Goal: Transaction & Acquisition: Purchase product/service

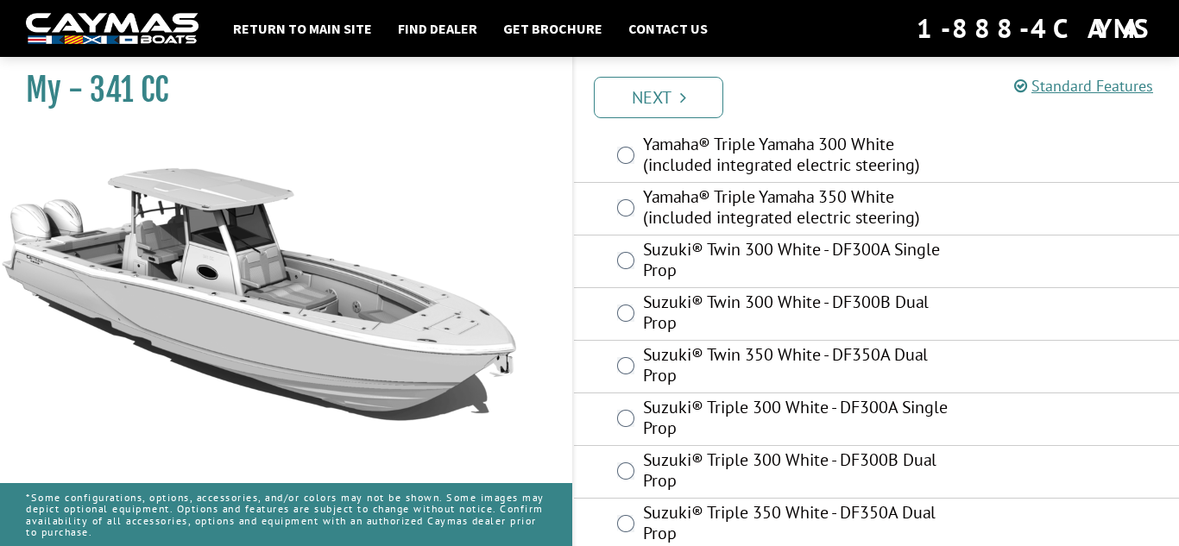
scroll to position [1113, 0]
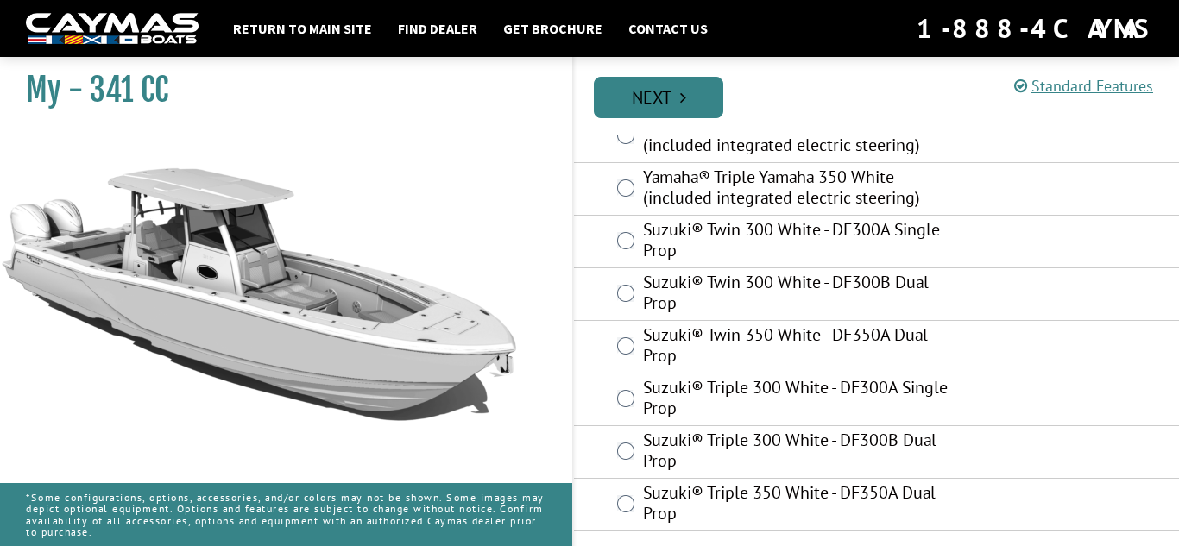
click at [687, 97] on link "Next" at bounding box center [658, 97] width 129 height 41
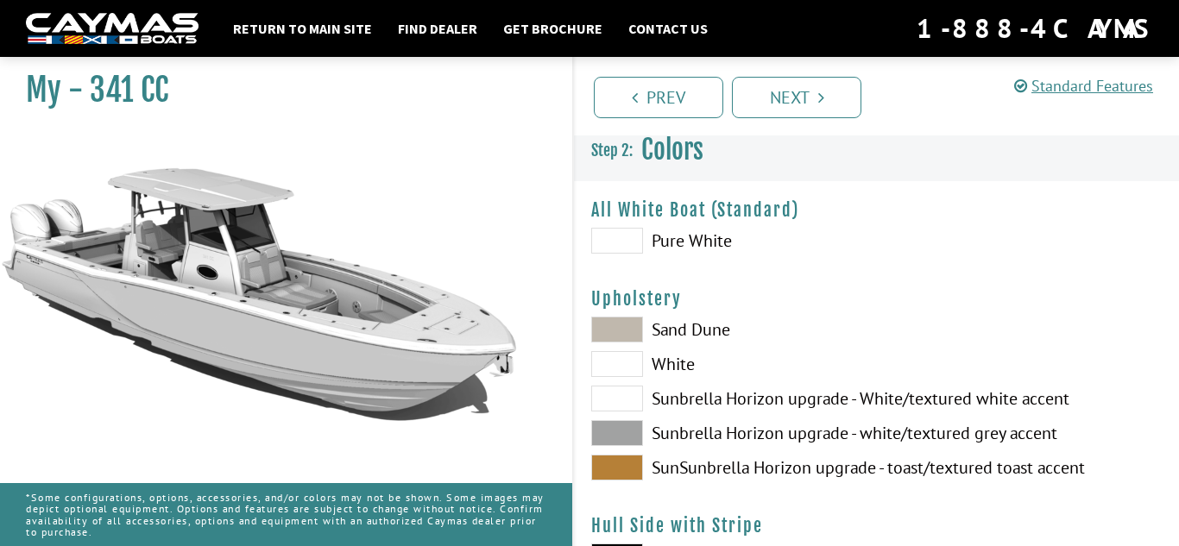
scroll to position [0, 0]
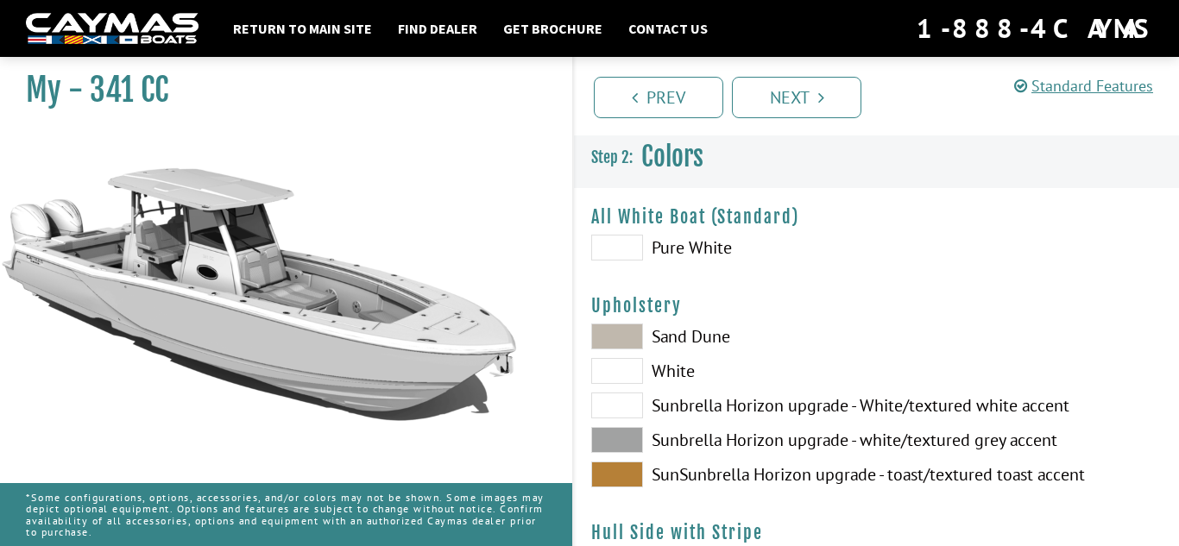
click at [619, 343] on span at bounding box center [617, 337] width 52 height 26
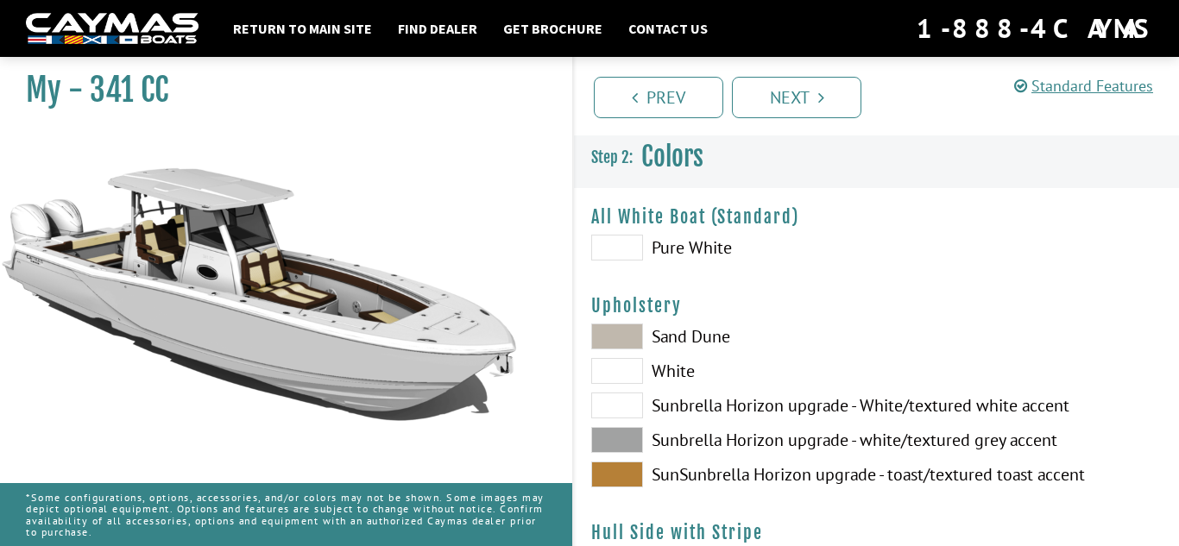
click at [633, 462] on span at bounding box center [617, 475] width 52 height 26
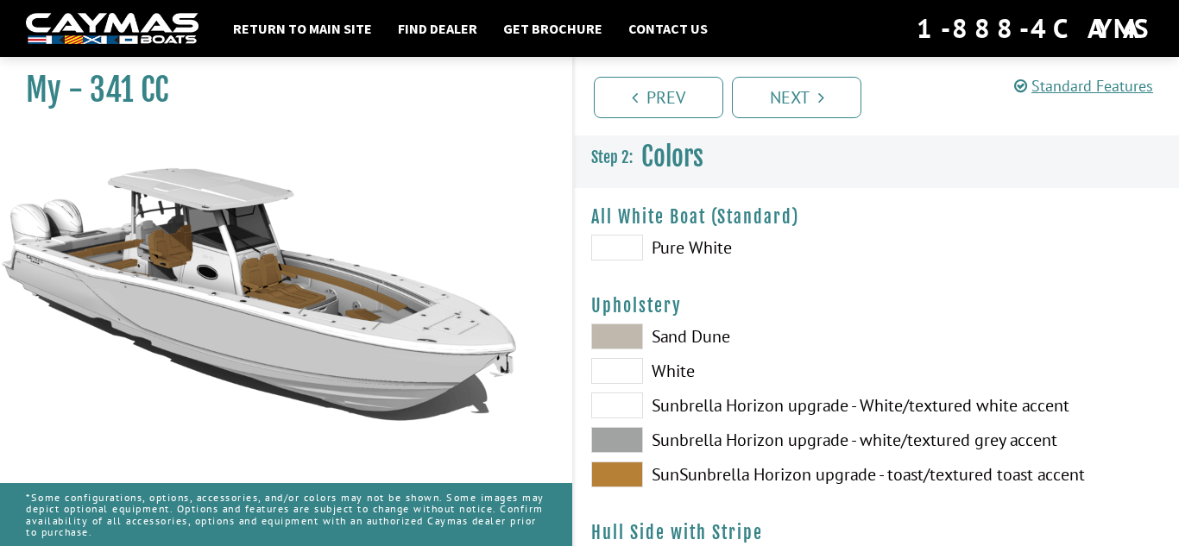
click at [633, 462] on span at bounding box center [617, 475] width 52 height 26
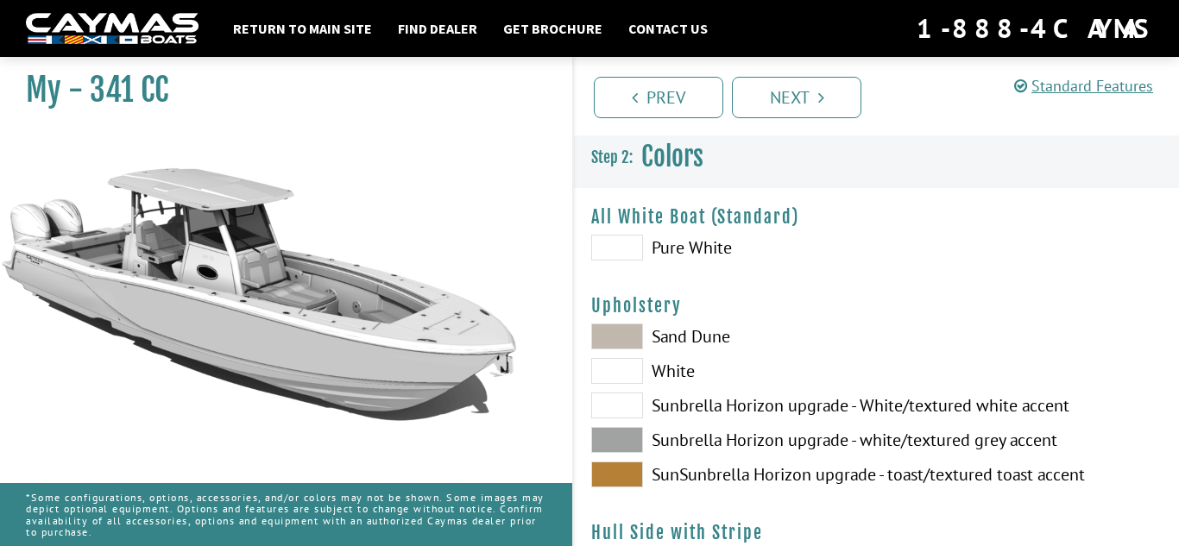
click at [633, 462] on span at bounding box center [617, 475] width 52 height 26
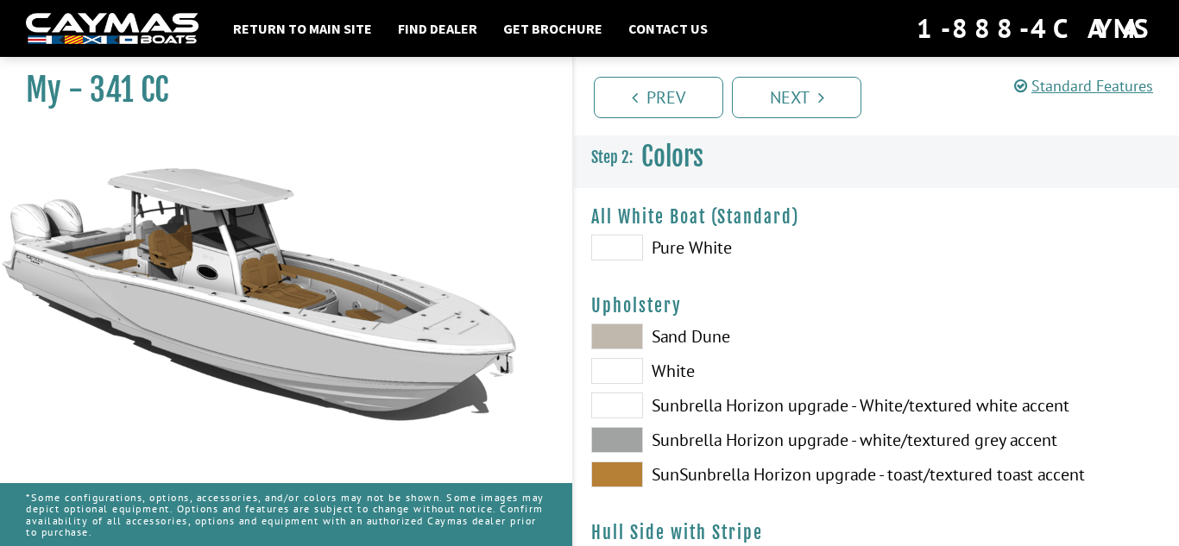
click at [633, 462] on span at bounding box center [617, 475] width 52 height 26
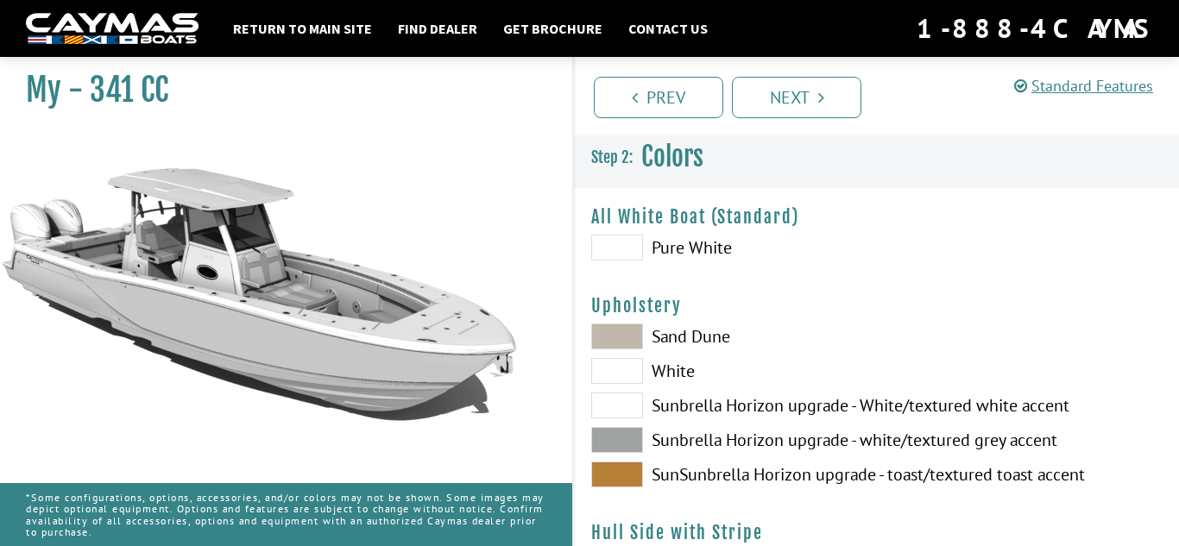
click at [636, 431] on span at bounding box center [617, 440] width 52 height 26
click at [627, 412] on span at bounding box center [617, 406] width 52 height 26
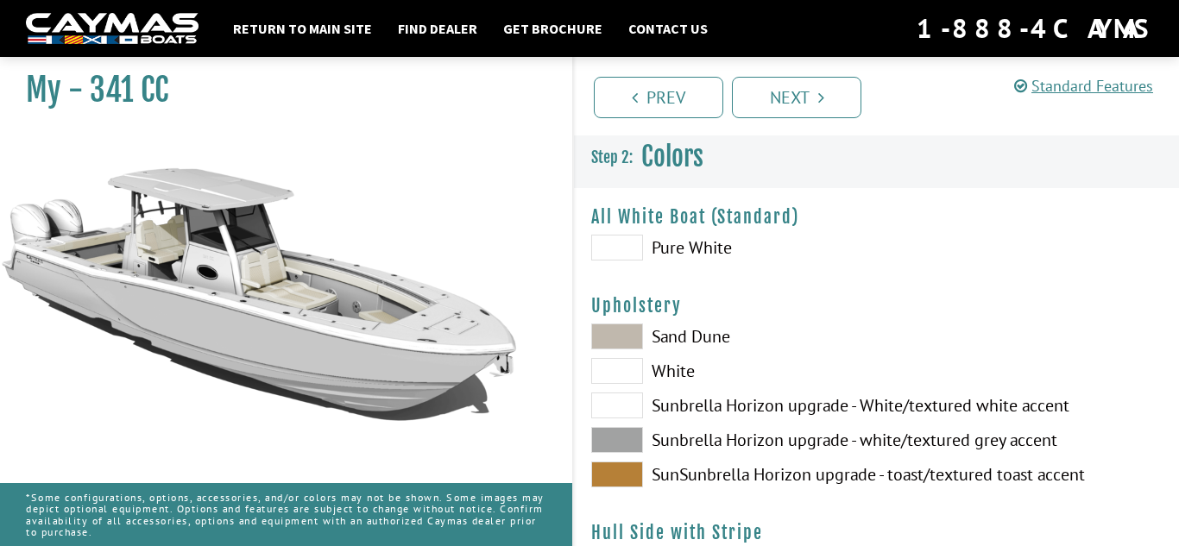
click at [628, 439] on span at bounding box center [617, 440] width 52 height 26
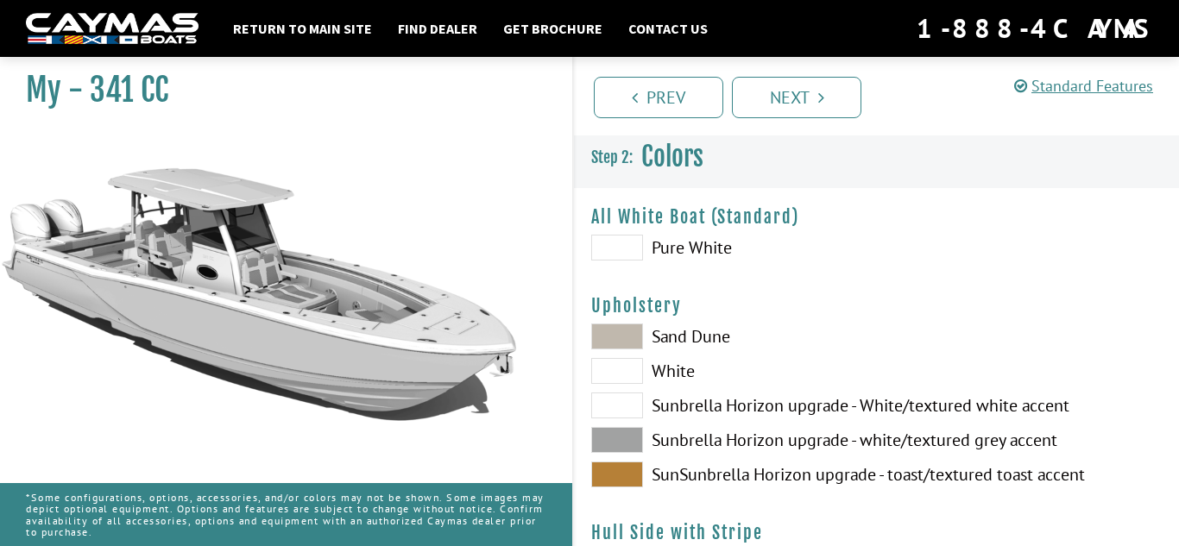
click at [619, 406] on span at bounding box center [617, 406] width 52 height 26
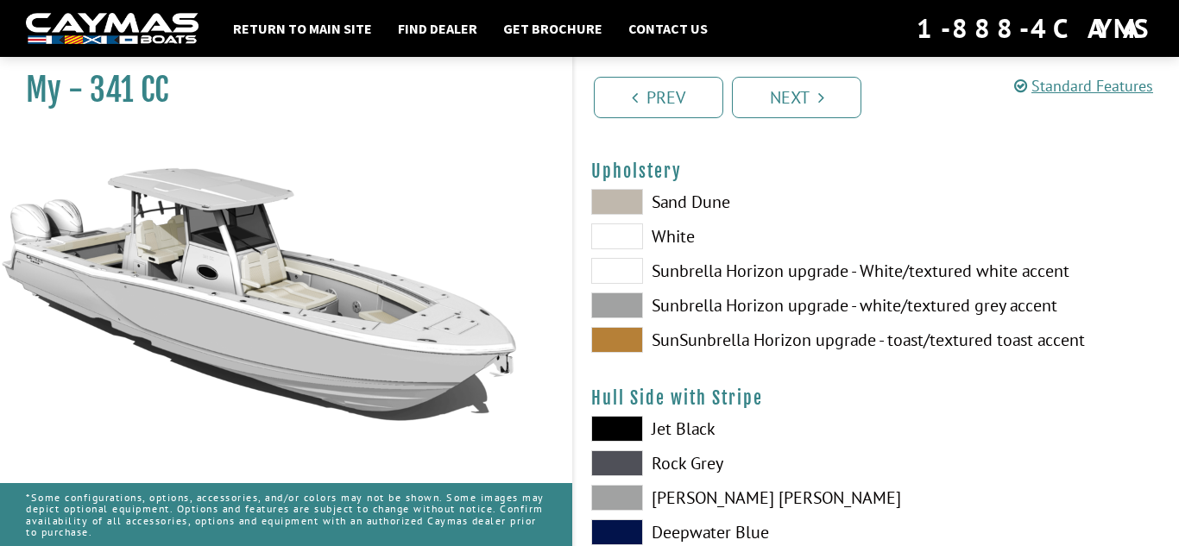
scroll to position [138, 0]
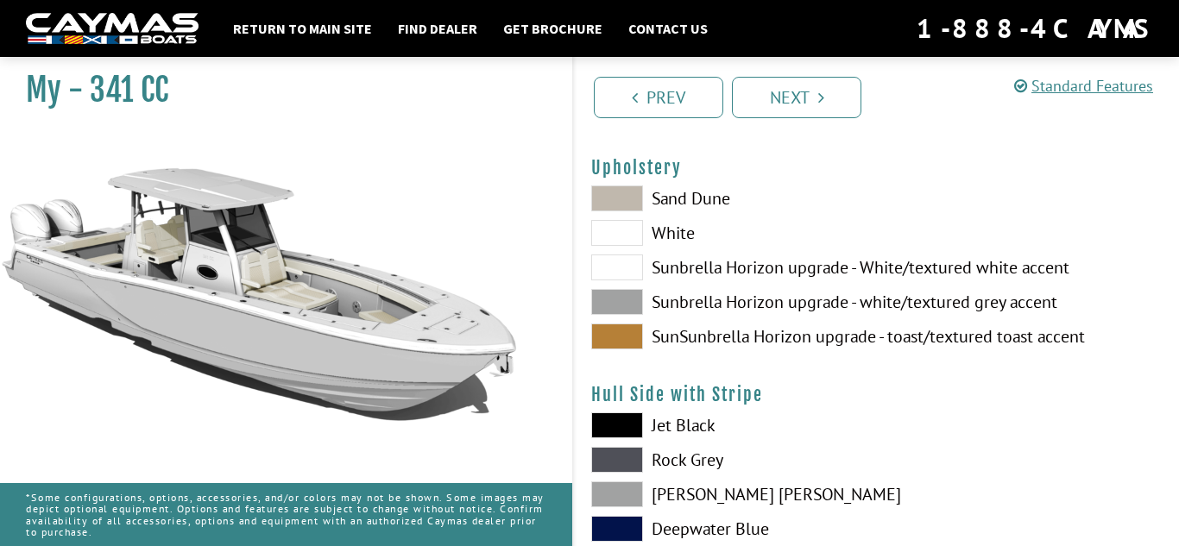
click at [657, 437] on label "Jet Black" at bounding box center [725, 425] width 268 height 26
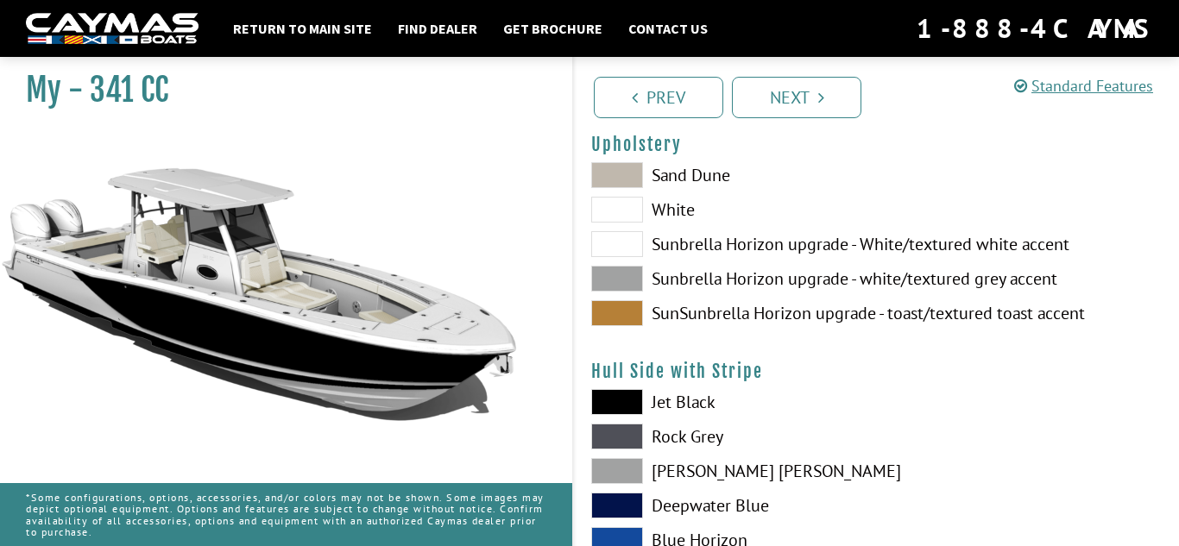
scroll to position [164, 0]
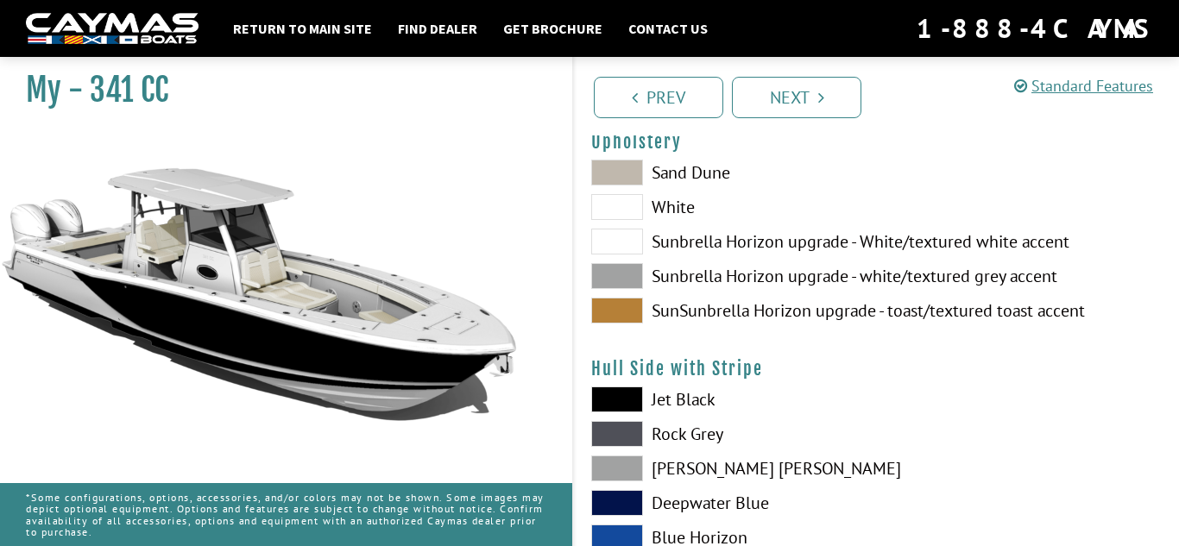
click at [634, 442] on span at bounding box center [617, 434] width 52 height 26
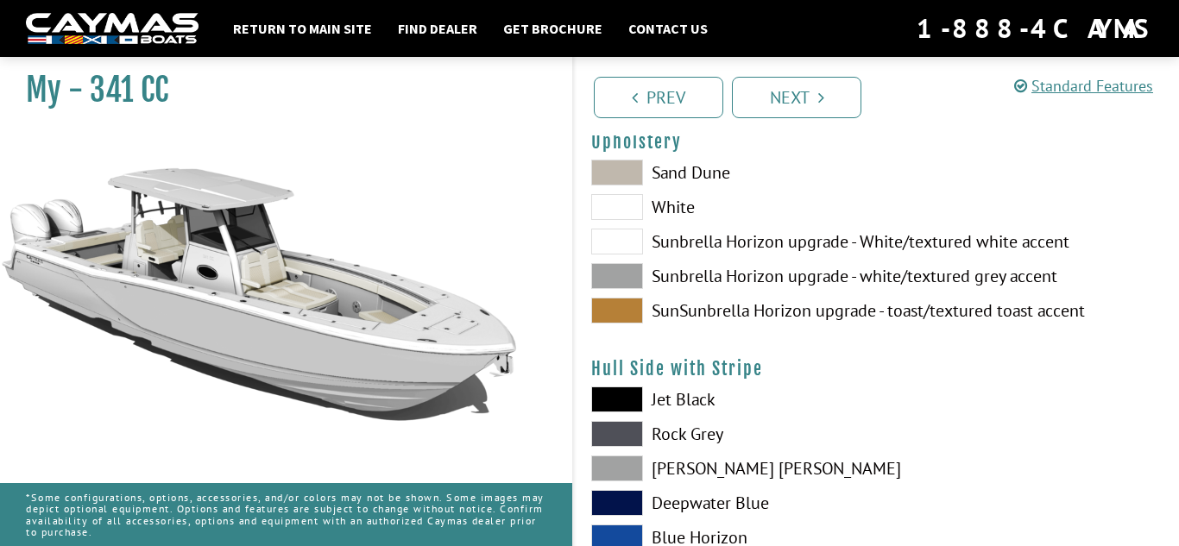
click at [626, 456] on span at bounding box center [617, 469] width 52 height 26
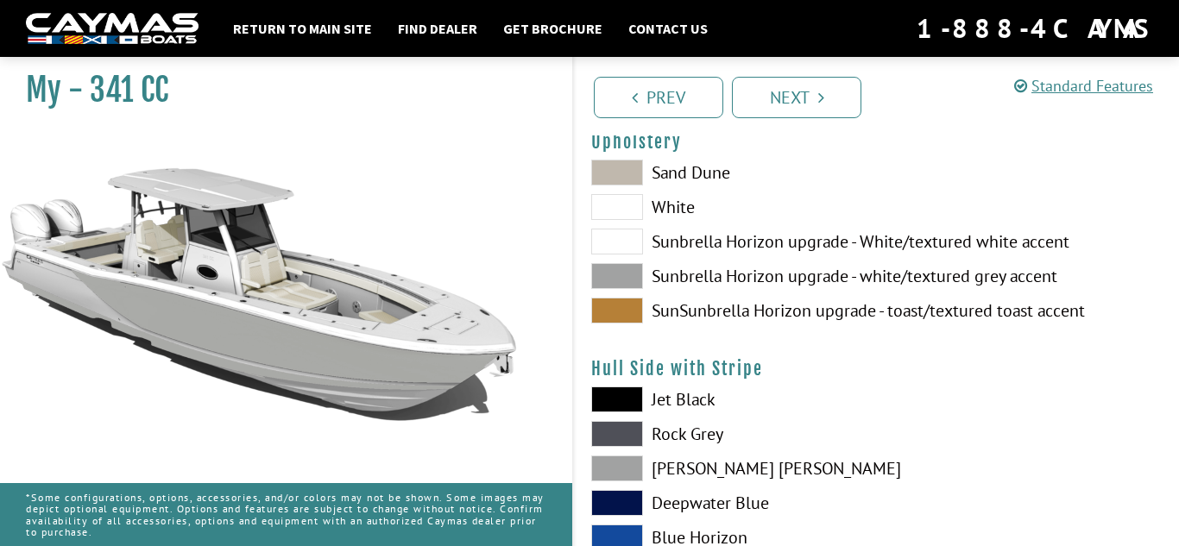
click at [622, 437] on span at bounding box center [617, 434] width 52 height 26
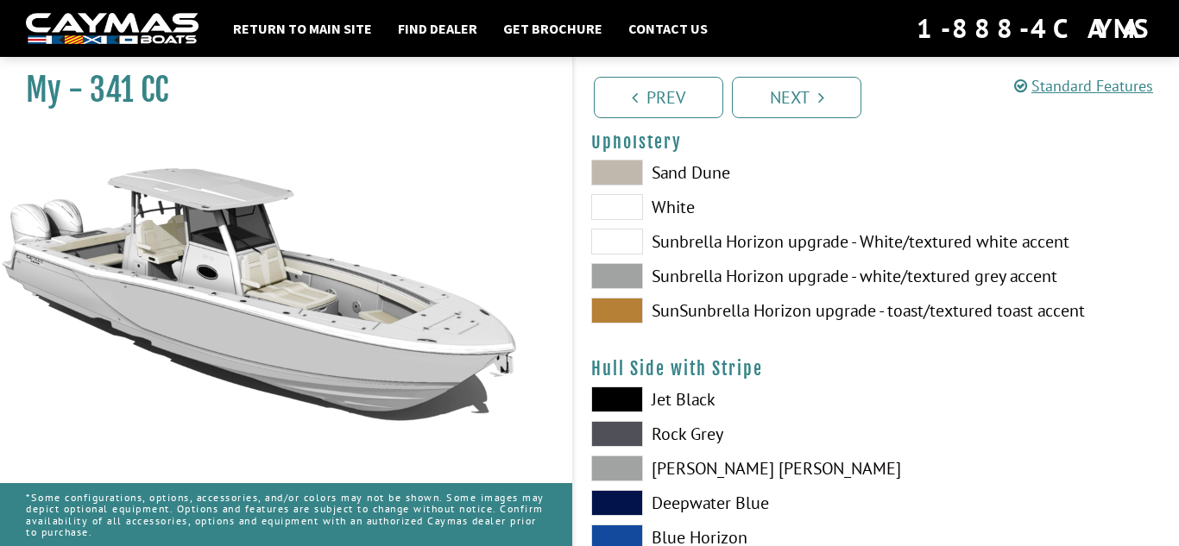
click at [632, 462] on span at bounding box center [617, 469] width 52 height 26
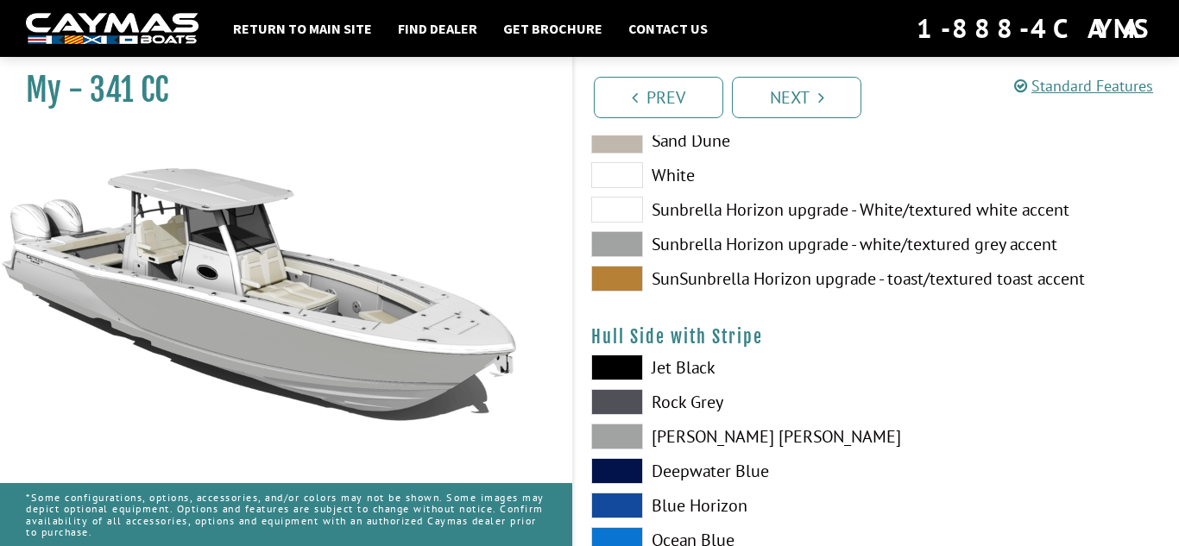
scroll to position [198, 0]
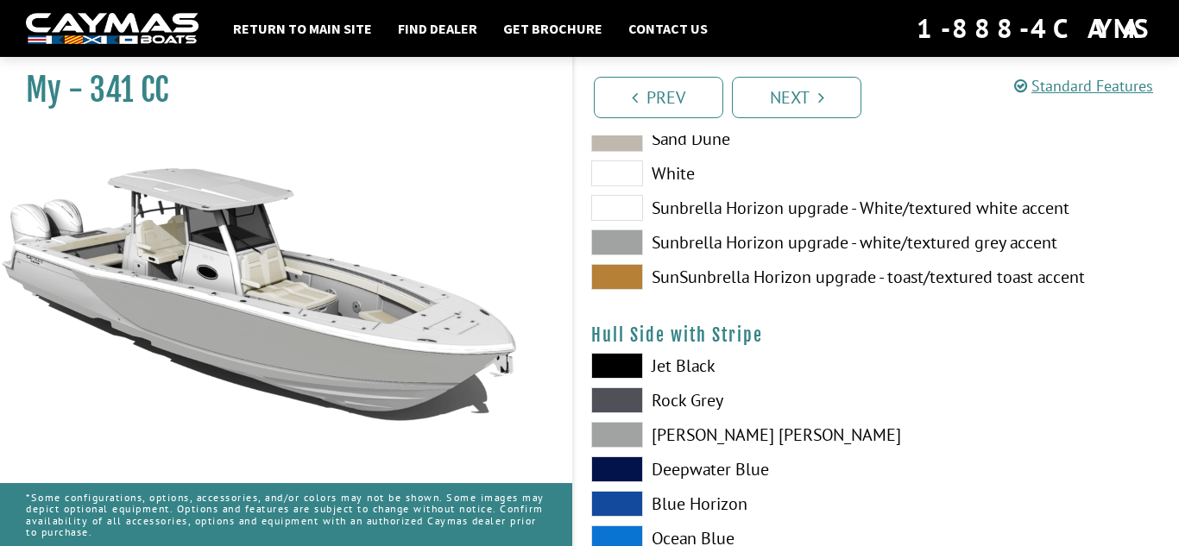
click at [621, 397] on span at bounding box center [617, 400] width 52 height 26
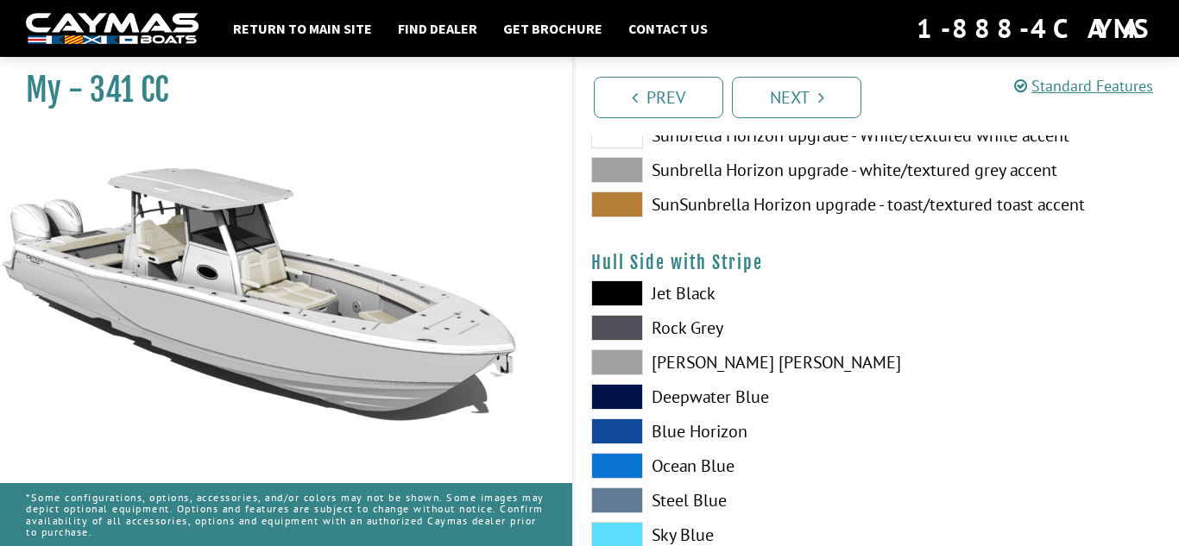
scroll to position [284, 0]
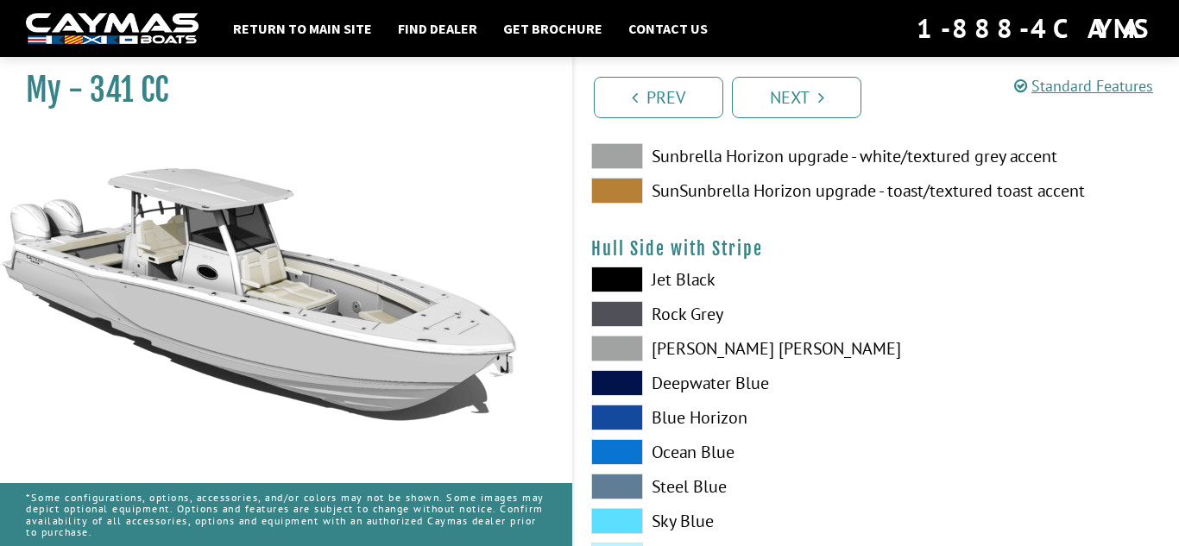
click at [621, 397] on div "Jet Black Rock Grey Dove Gray Deepwater Blue Blue Horizon Ocean Blue" at bounding box center [725, 457] width 303 height 380
click at [629, 476] on span at bounding box center [617, 487] width 52 height 26
click at [634, 485] on span at bounding box center [617, 487] width 52 height 26
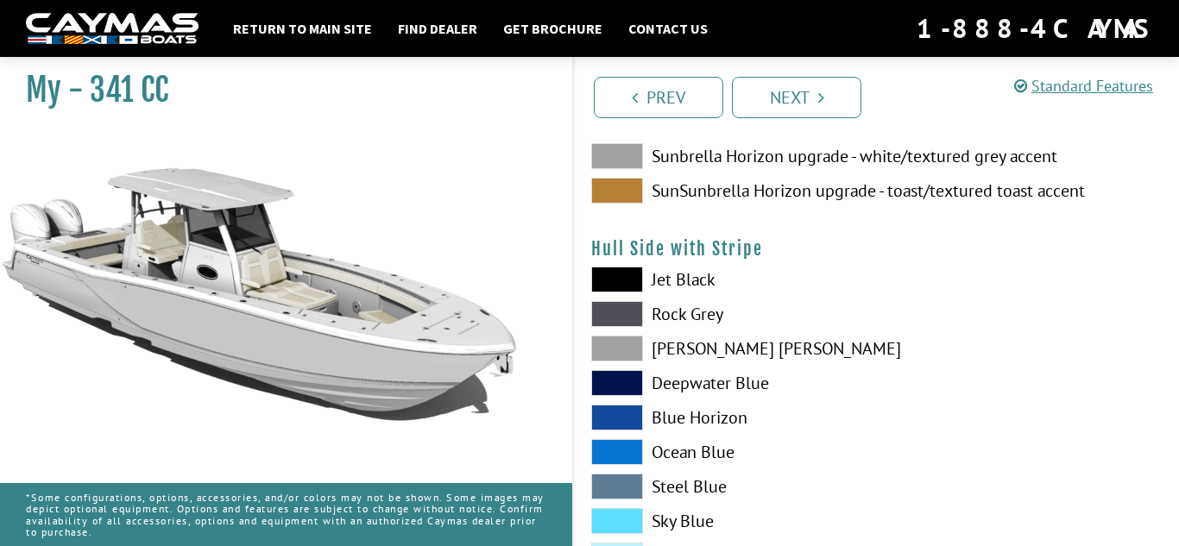
click at [635, 517] on span at bounding box center [617, 521] width 52 height 26
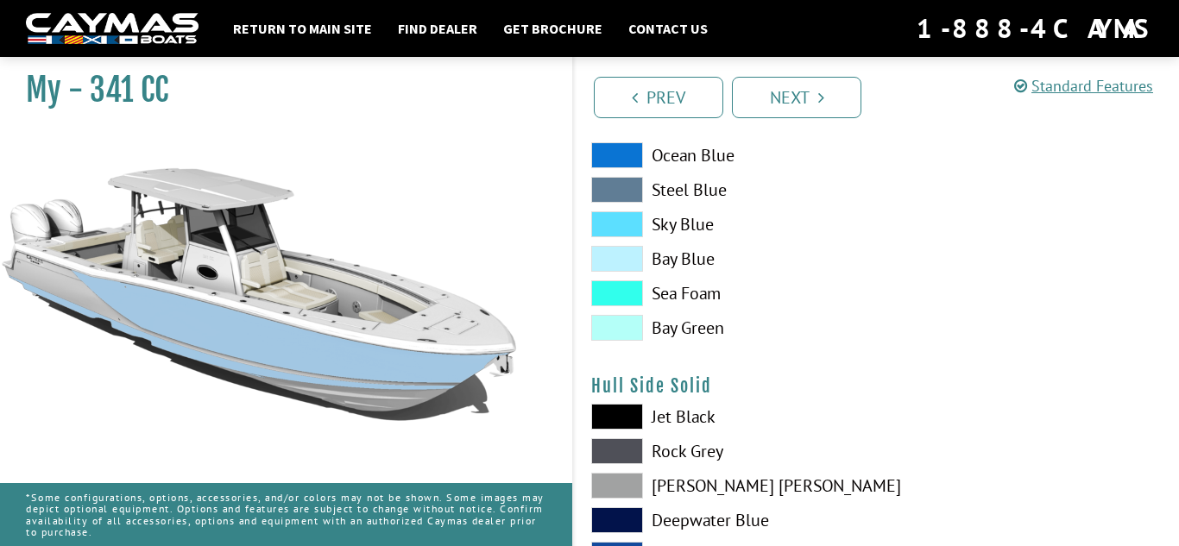
scroll to position [608, 0]
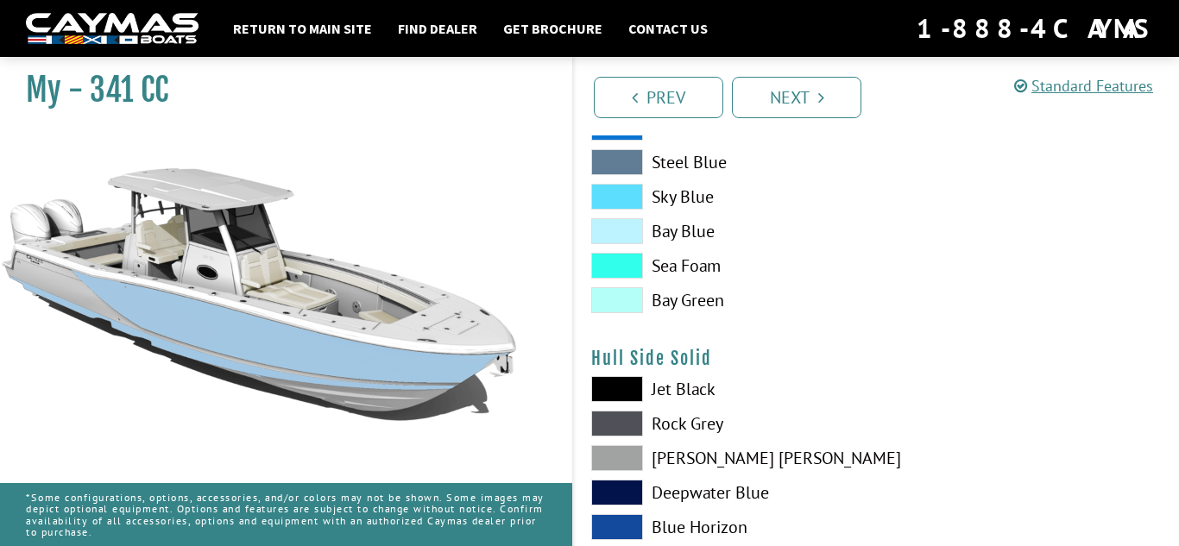
click at [638, 393] on span at bounding box center [617, 389] width 52 height 26
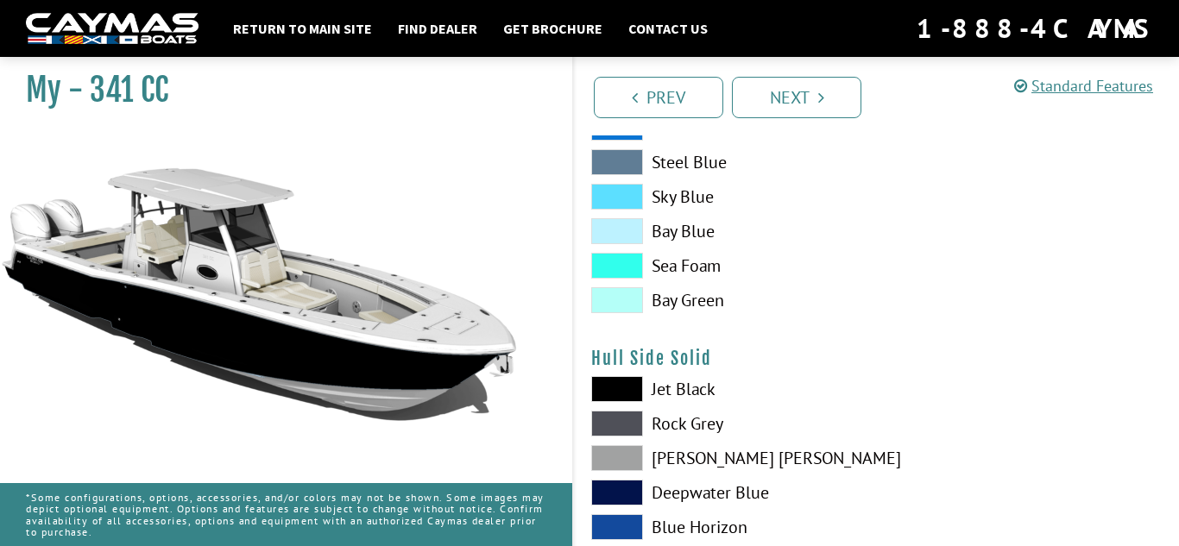
click at [638, 393] on span at bounding box center [617, 389] width 52 height 26
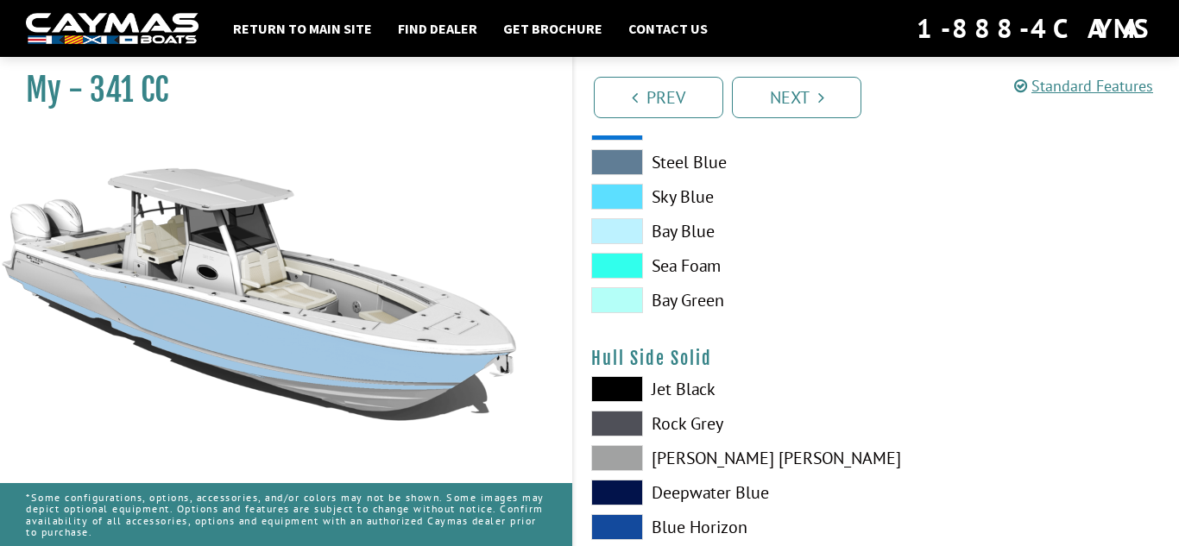
click at [638, 393] on span at bounding box center [617, 389] width 52 height 26
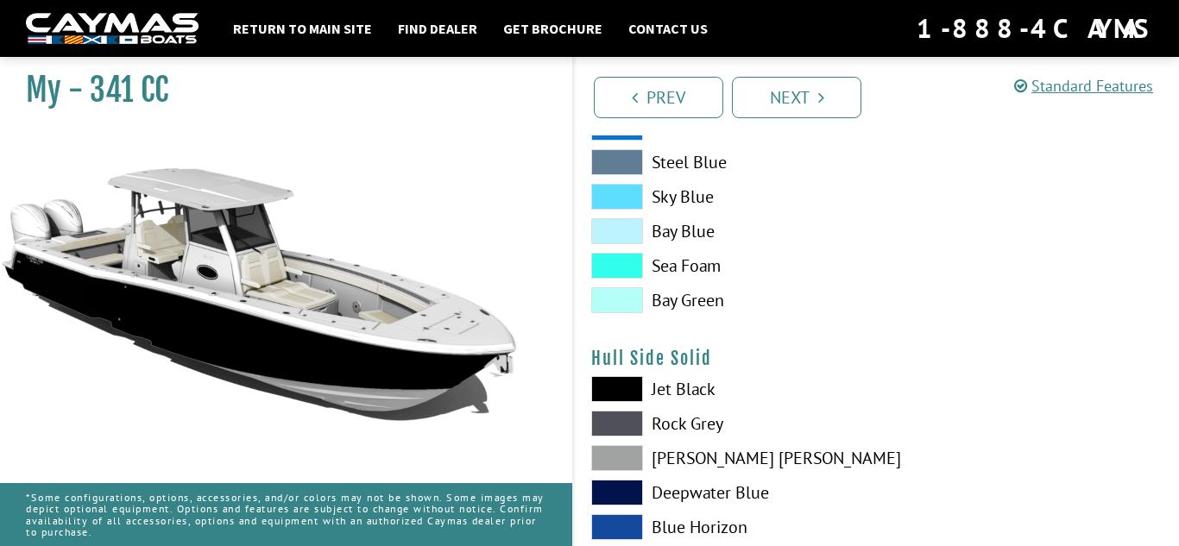
click at [618, 416] on span at bounding box center [617, 424] width 52 height 26
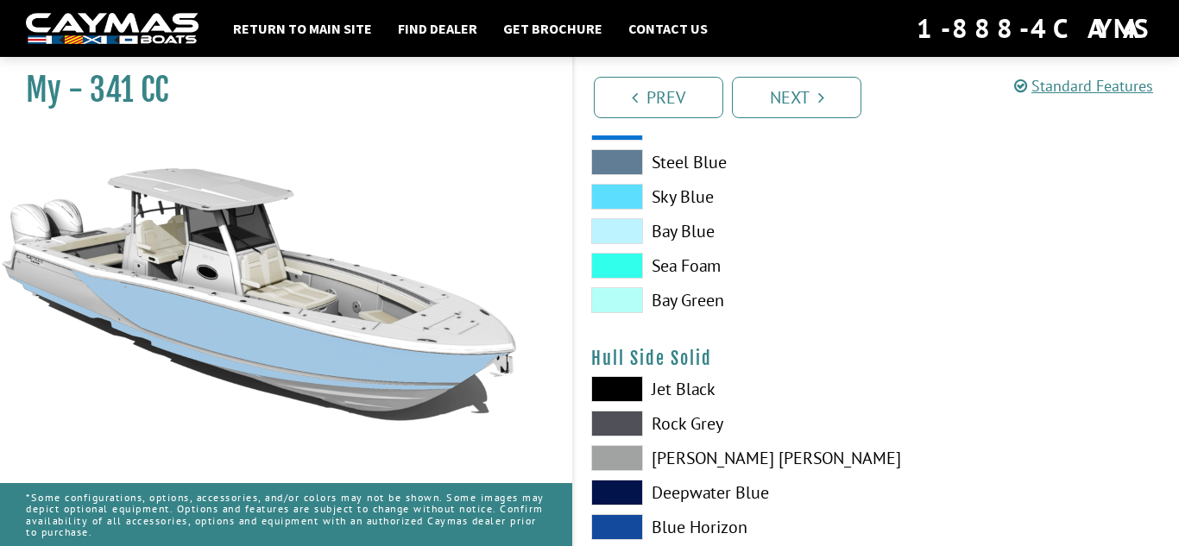
click at [627, 395] on span at bounding box center [617, 389] width 52 height 26
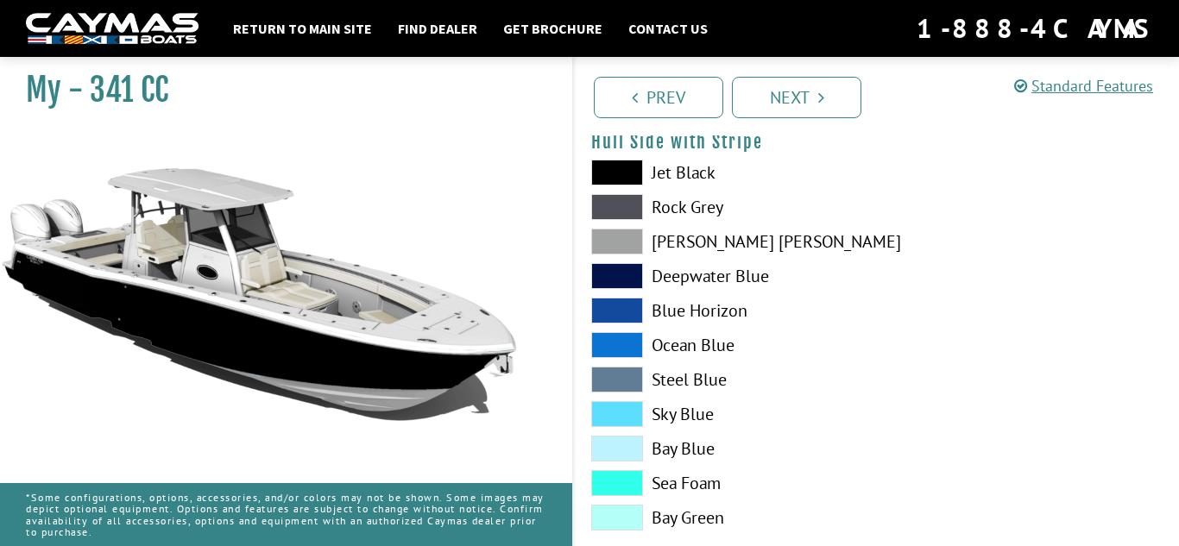
scroll to position [387, 0]
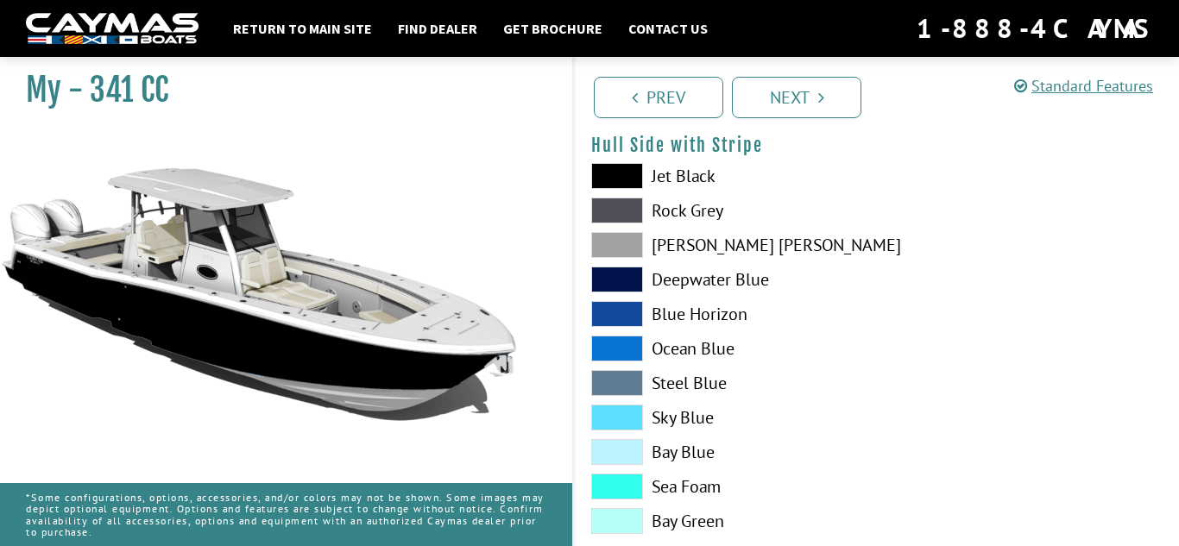
click at [626, 177] on span at bounding box center [617, 176] width 52 height 26
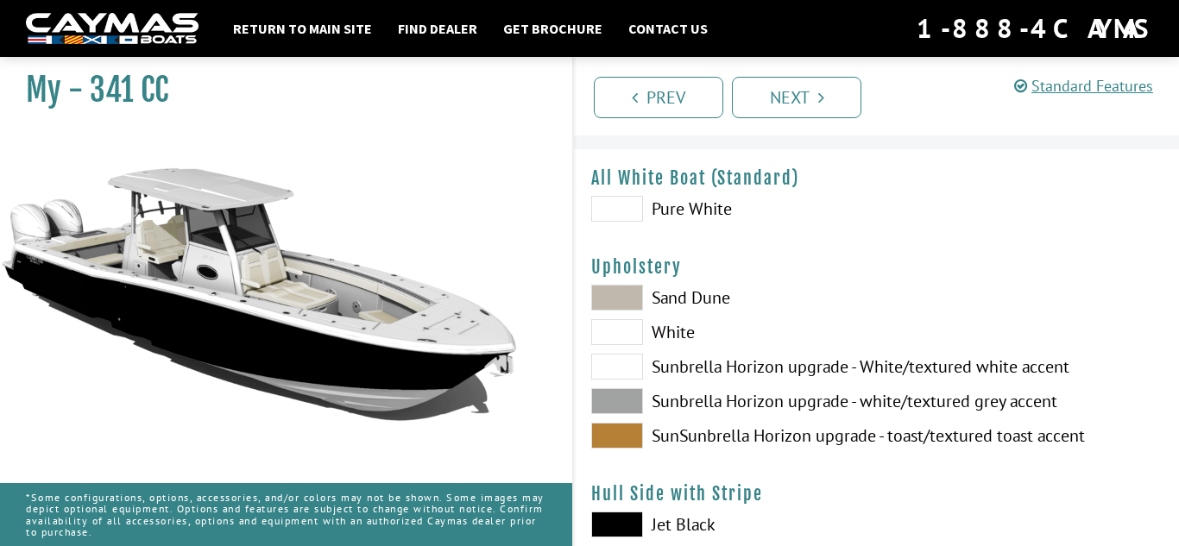
scroll to position [0, 0]
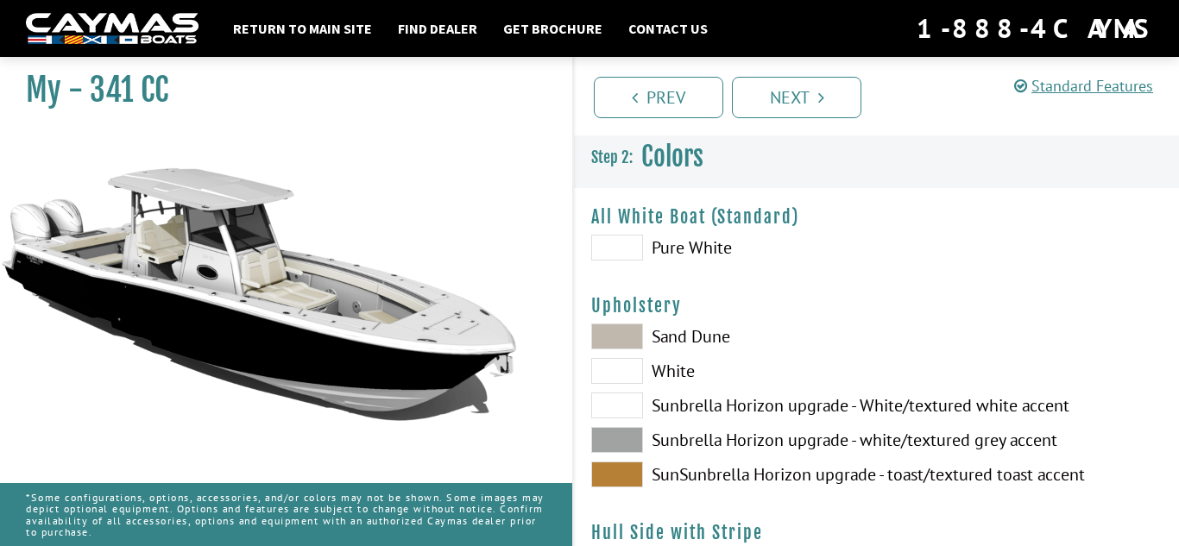
click at [652, 437] on label "Sunbrella Horizon upgrade - white/textured grey accent" at bounding box center [725, 440] width 268 height 26
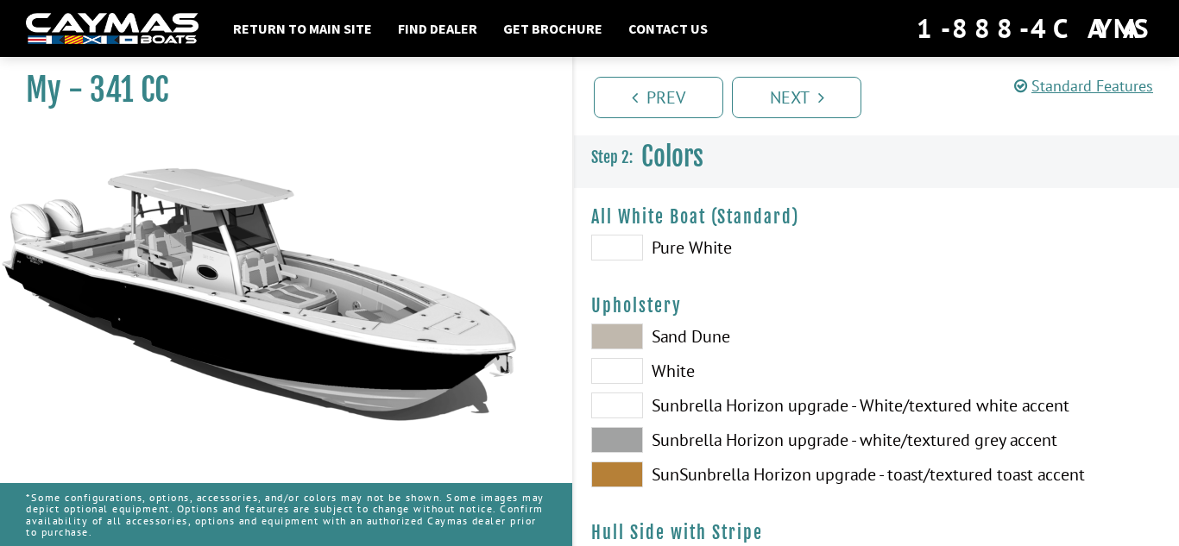
click at [626, 468] on span at bounding box center [617, 475] width 52 height 26
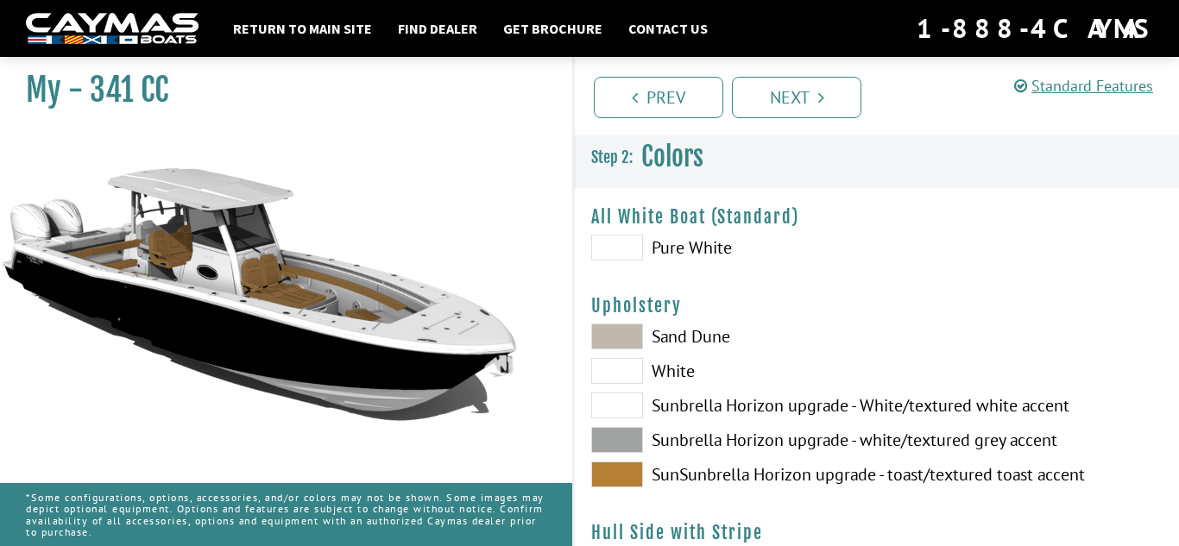
click at [619, 436] on span at bounding box center [617, 440] width 52 height 26
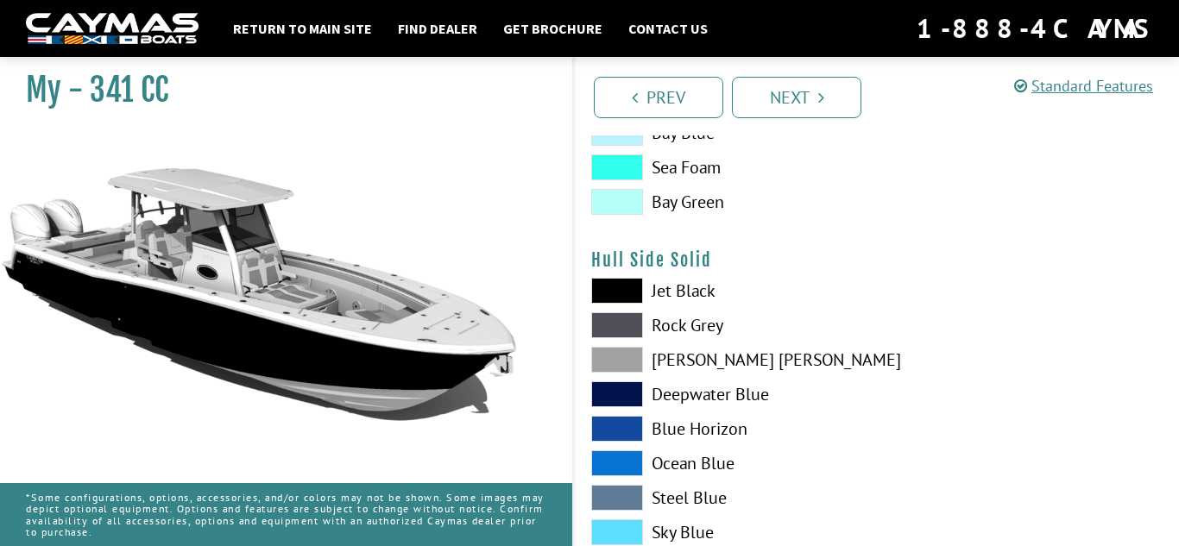
scroll to position [708, 0]
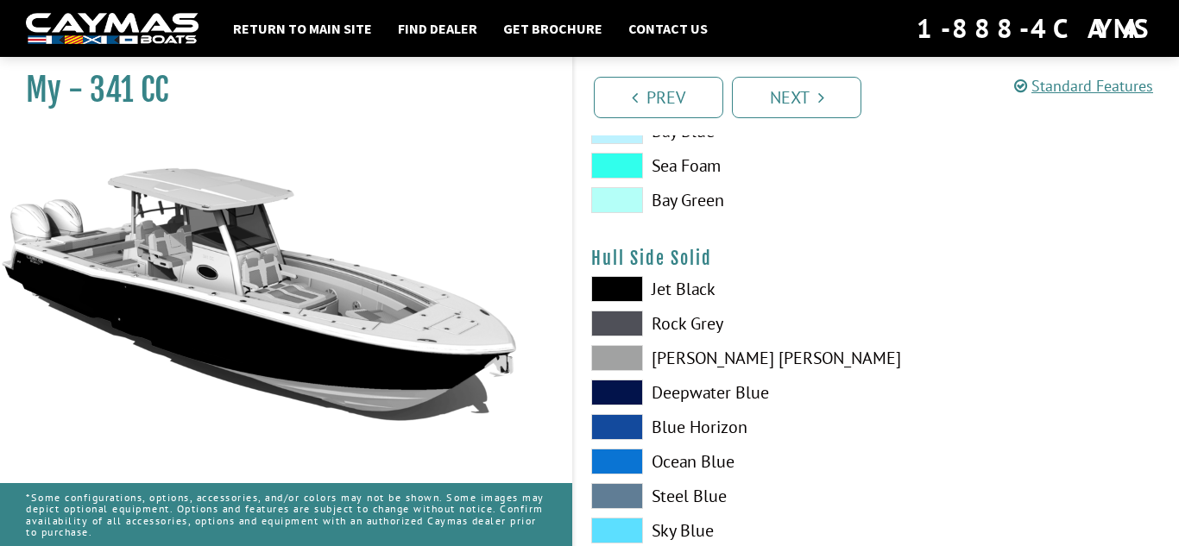
click at [620, 313] on span at bounding box center [617, 324] width 52 height 26
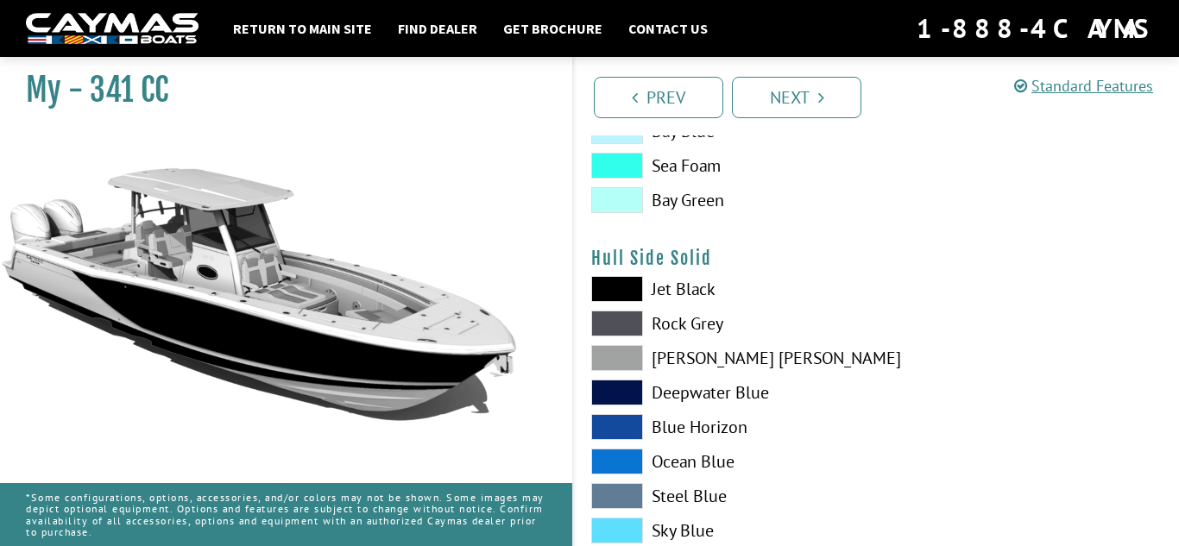
click at [624, 283] on span at bounding box center [617, 289] width 52 height 26
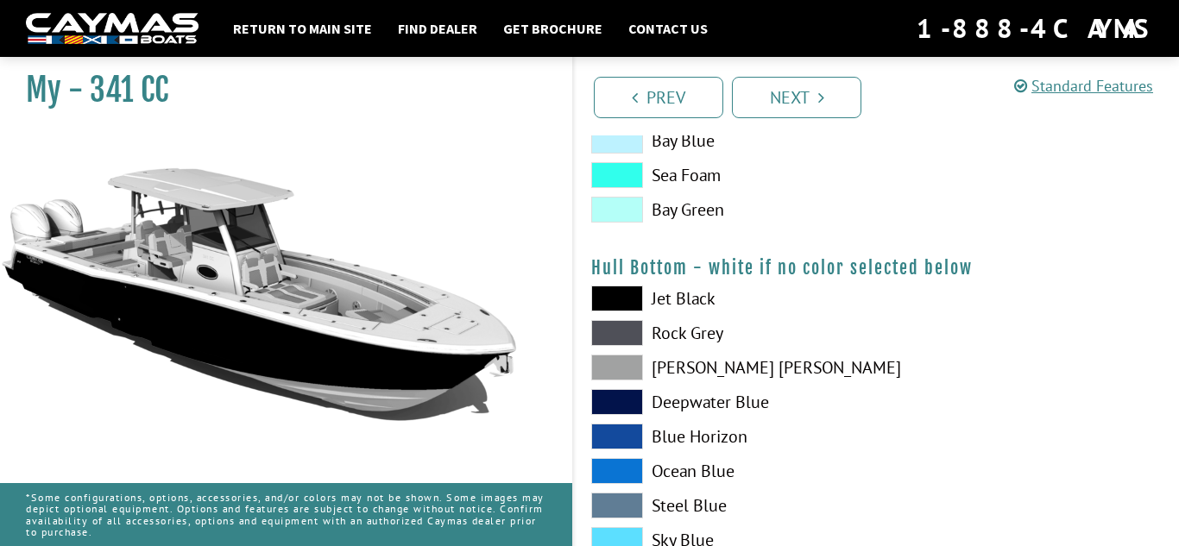
scroll to position [1134, 0]
click at [619, 369] on span at bounding box center [617, 367] width 52 height 26
click at [635, 306] on span at bounding box center [617, 298] width 52 height 26
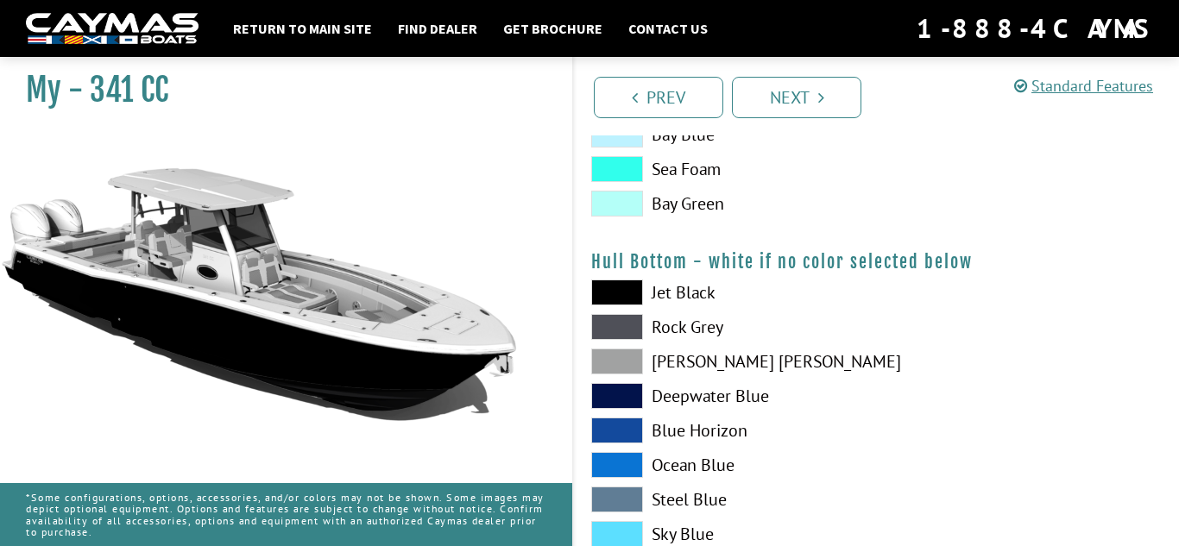
scroll to position [1131, 0]
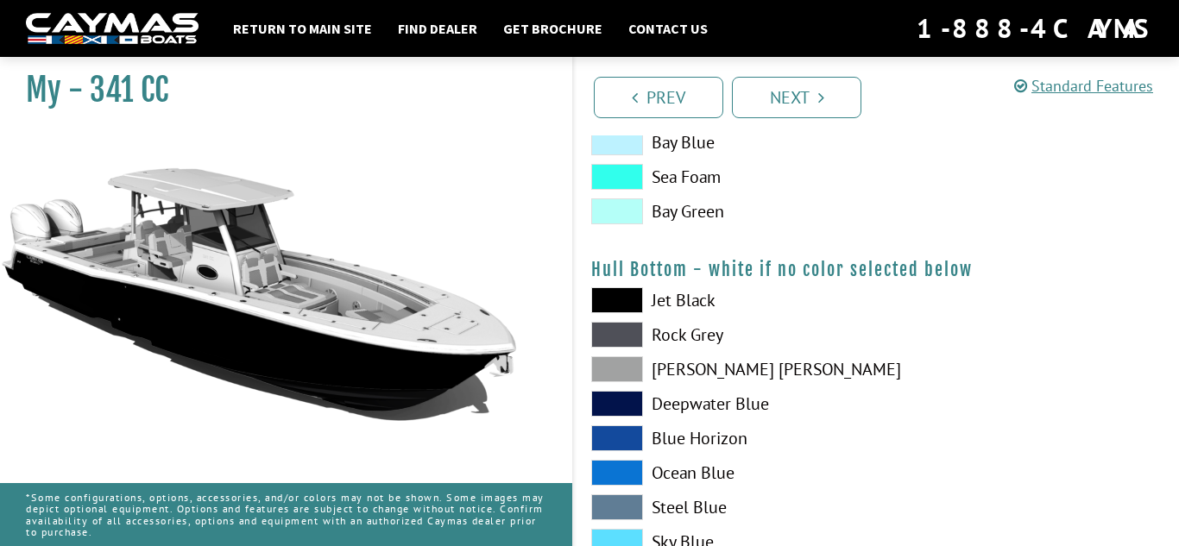
click at [618, 338] on span at bounding box center [617, 335] width 52 height 26
click at [633, 366] on span at bounding box center [617, 369] width 52 height 26
click at [621, 350] on div "Jet Black Rock Grey Dove Gray Deepwater Blue Blue Horizon Ocean Blue" at bounding box center [725, 477] width 303 height 380
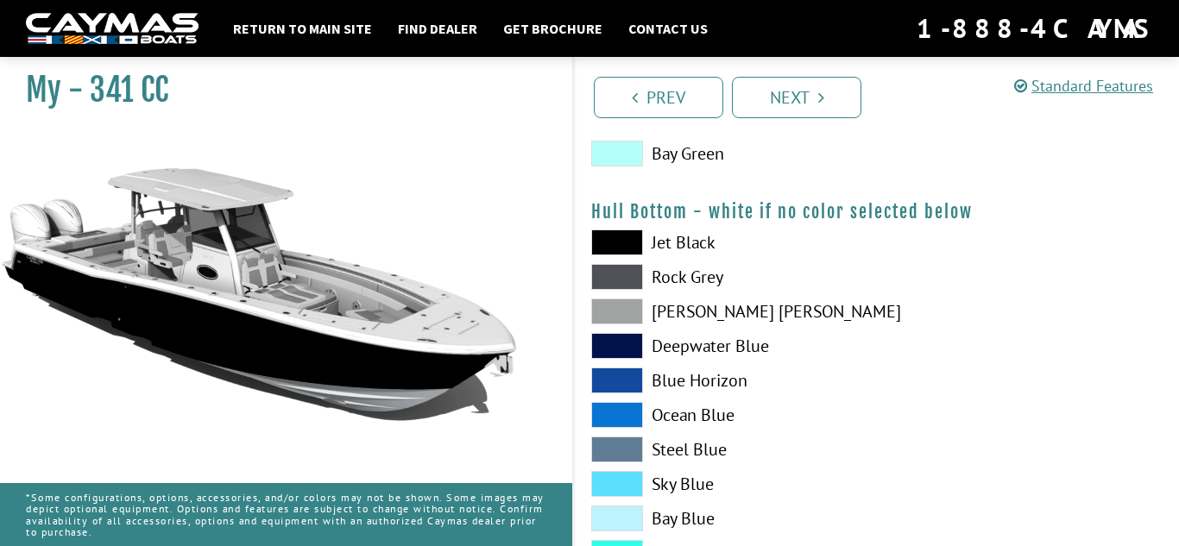
scroll to position [1192, 0]
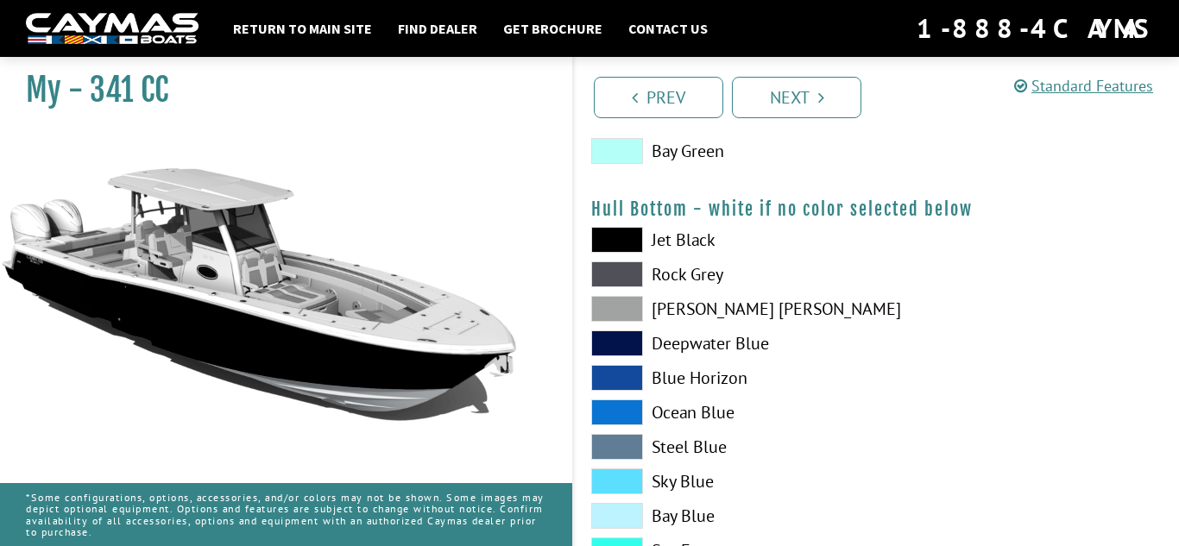
click at [611, 471] on span at bounding box center [617, 481] width 52 height 26
click at [609, 488] on span at bounding box center [617, 481] width 52 height 26
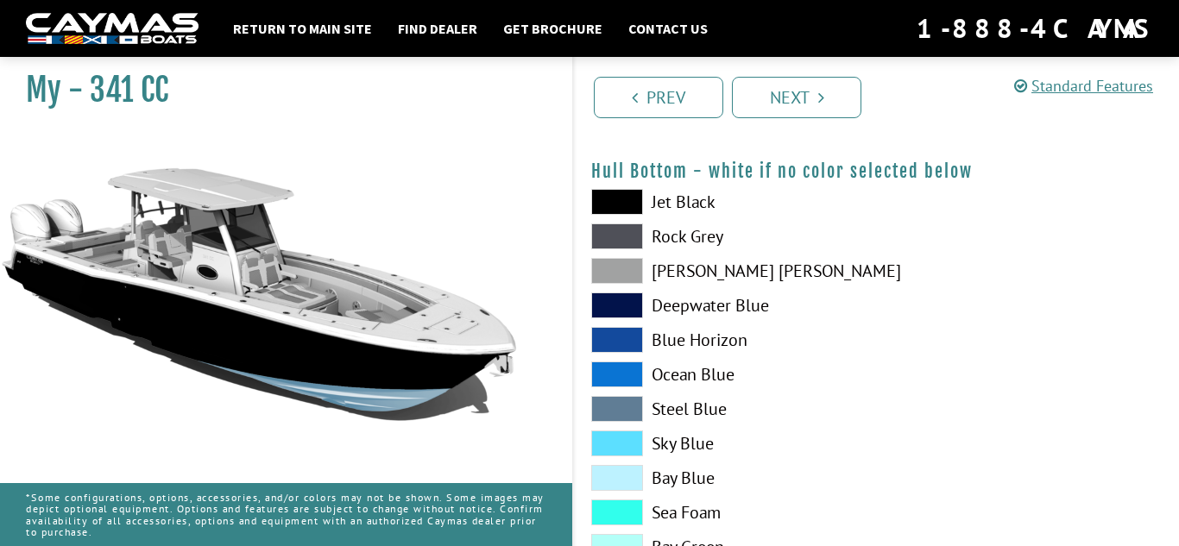
scroll to position [1234, 0]
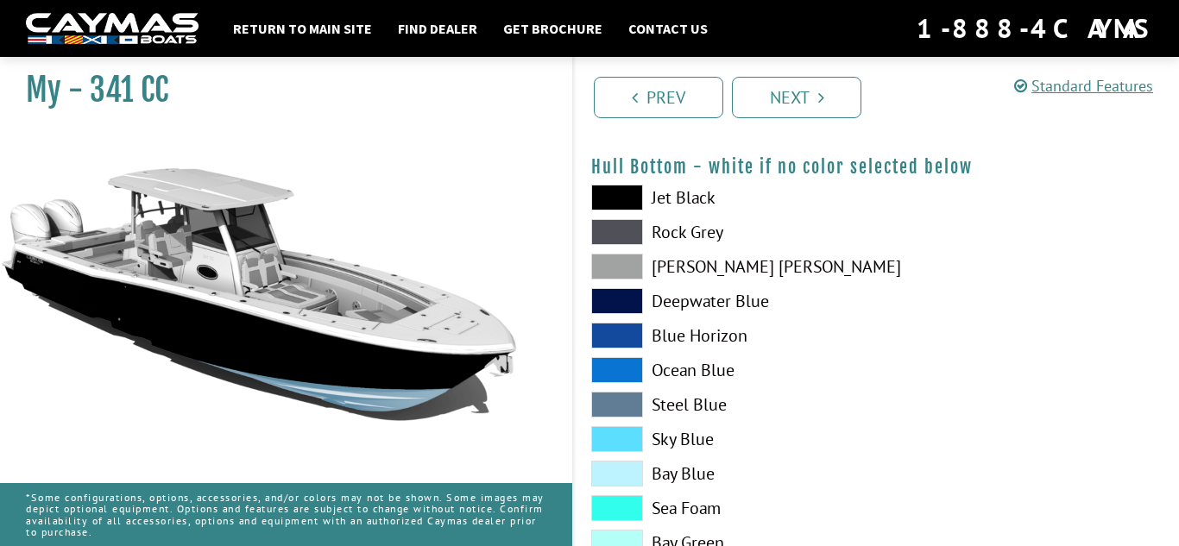
click at [609, 488] on div "Jet Black Rock Grey Dove Gray Deepwater Blue Blue Horizon Ocean Blue" at bounding box center [725, 375] width 303 height 380
click at [611, 304] on span at bounding box center [617, 301] width 52 height 26
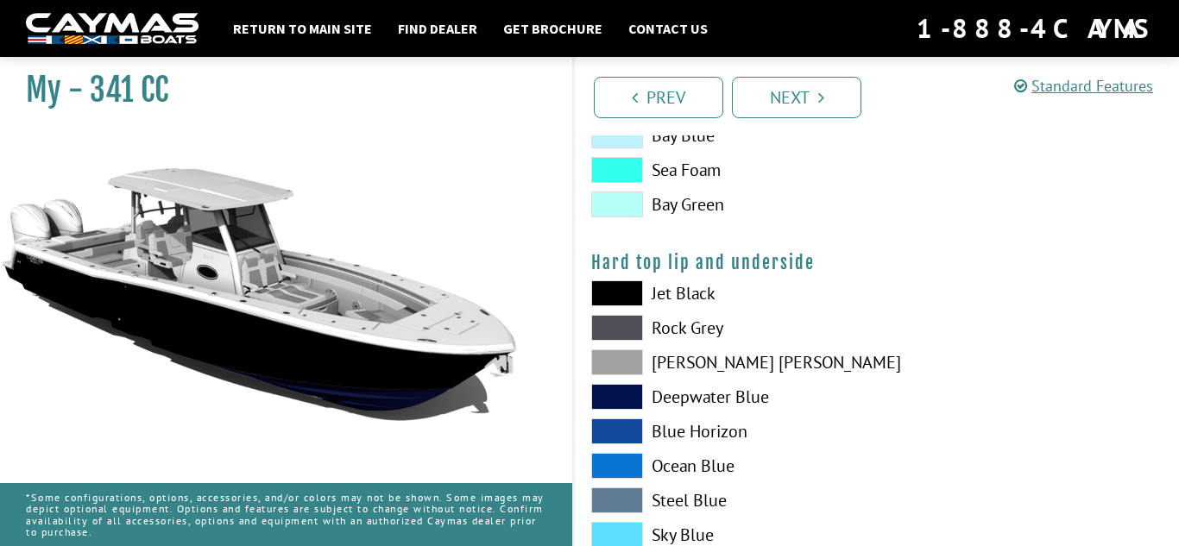
scroll to position [1593, 0]
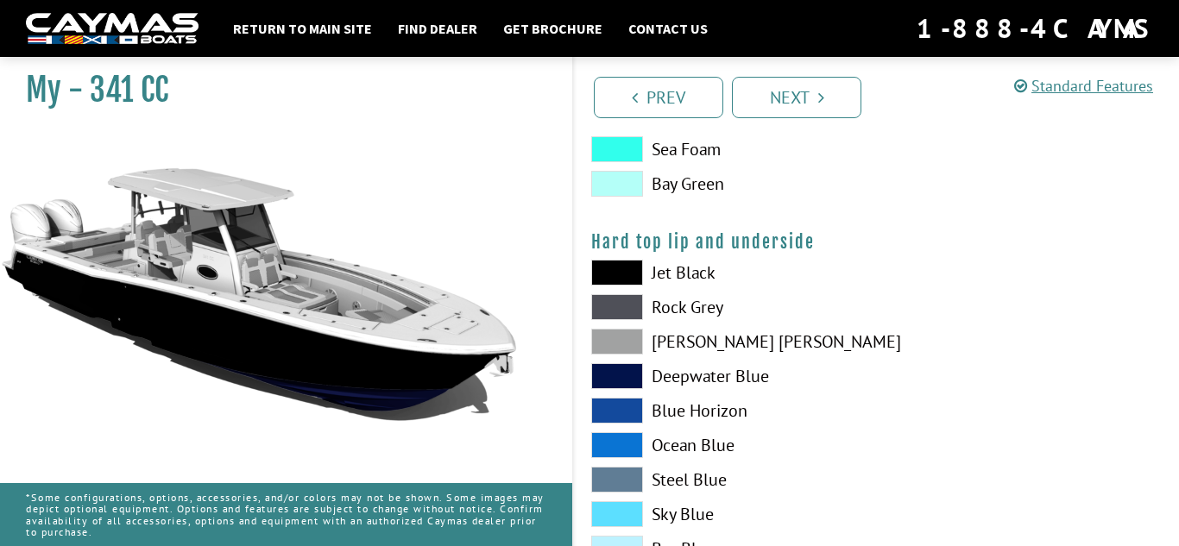
click at [621, 305] on span at bounding box center [617, 307] width 52 height 26
click at [619, 271] on span at bounding box center [617, 273] width 52 height 26
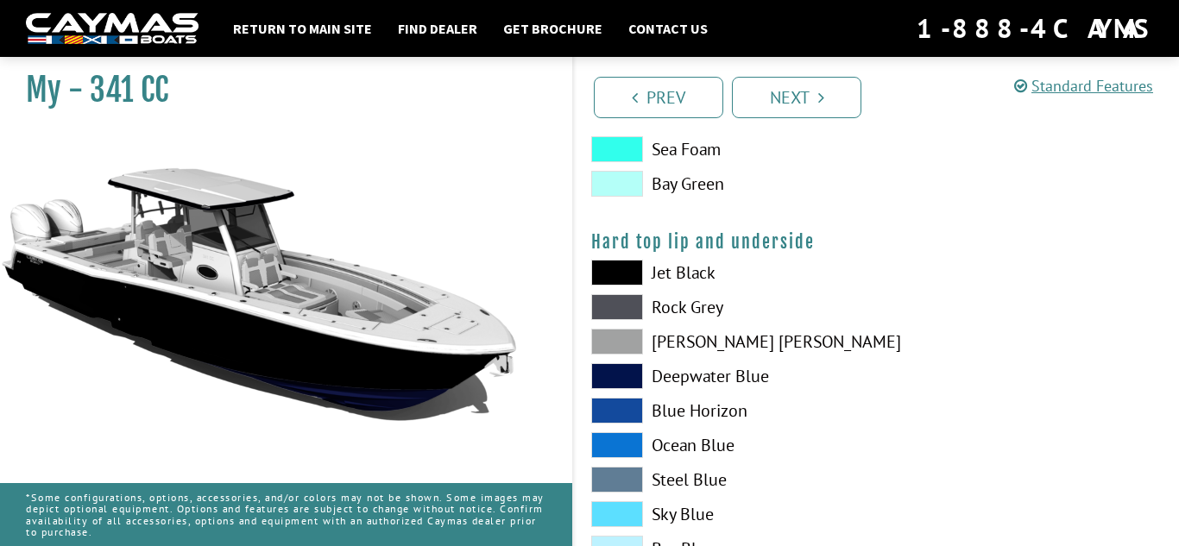
click at [619, 271] on span at bounding box center [617, 273] width 52 height 26
click at [619, 337] on span at bounding box center [617, 342] width 52 height 26
click at [612, 321] on div "Jet Black Rock Grey Dove Gray Deepwater Blue Blue Horizon Ocean Blue" at bounding box center [725, 450] width 303 height 380
click at [612, 313] on span at bounding box center [617, 307] width 52 height 26
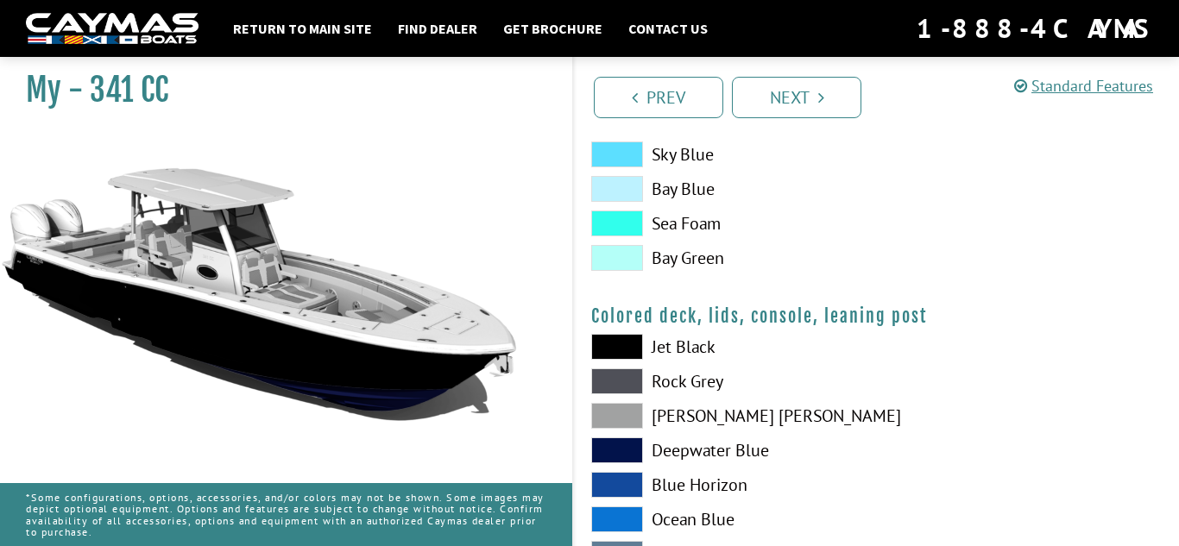
scroll to position [1965, 0]
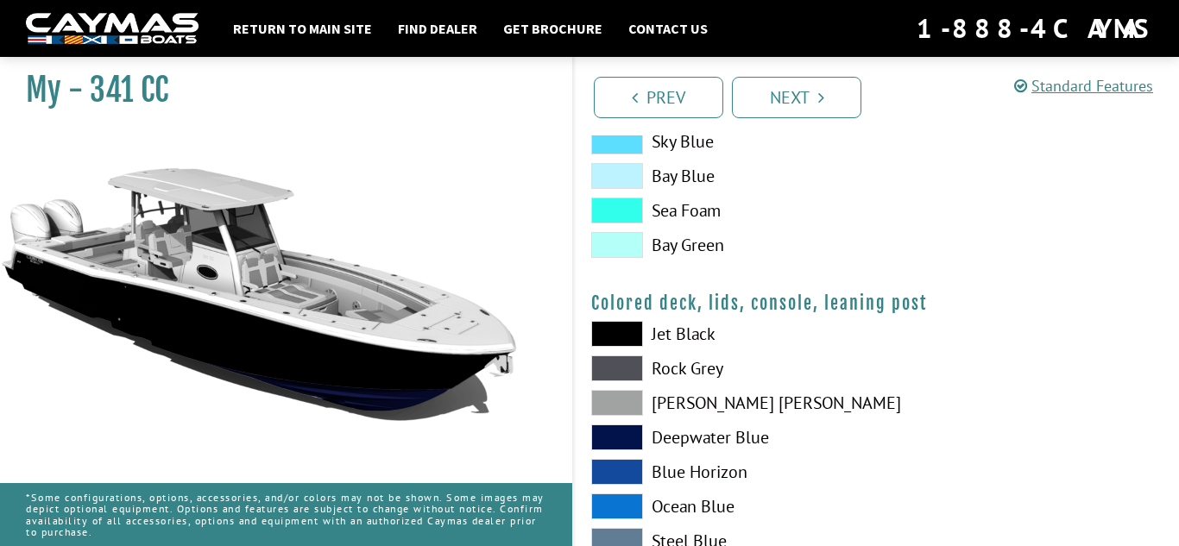
click at [619, 362] on span at bounding box center [617, 368] width 52 height 26
click at [613, 343] on span at bounding box center [617, 334] width 52 height 26
click at [613, 342] on span at bounding box center [617, 334] width 52 height 26
click at [620, 357] on span at bounding box center [617, 368] width 52 height 26
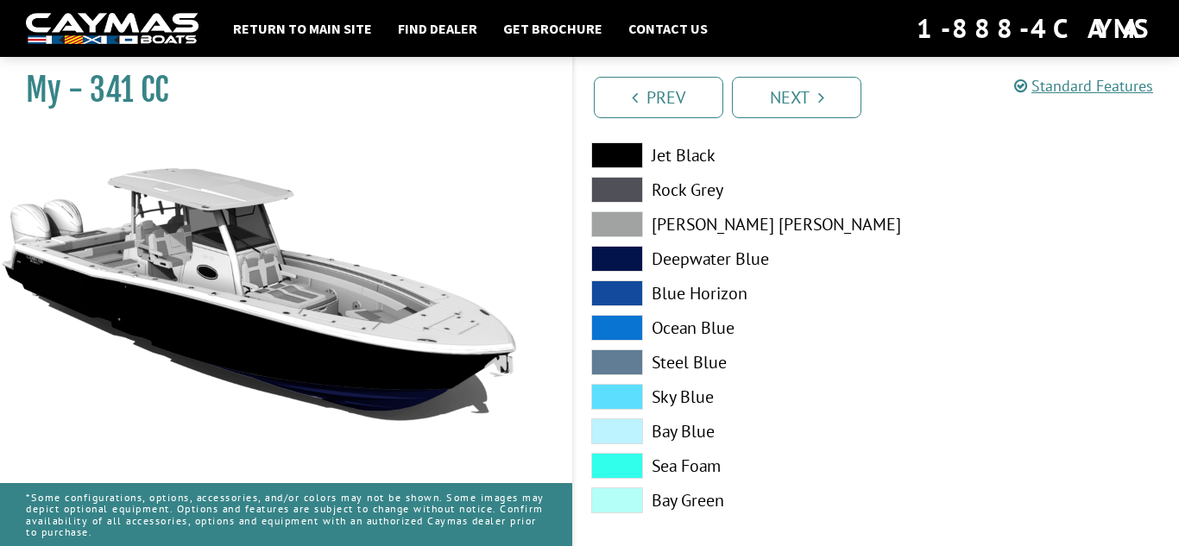
scroll to position [2161, 0]
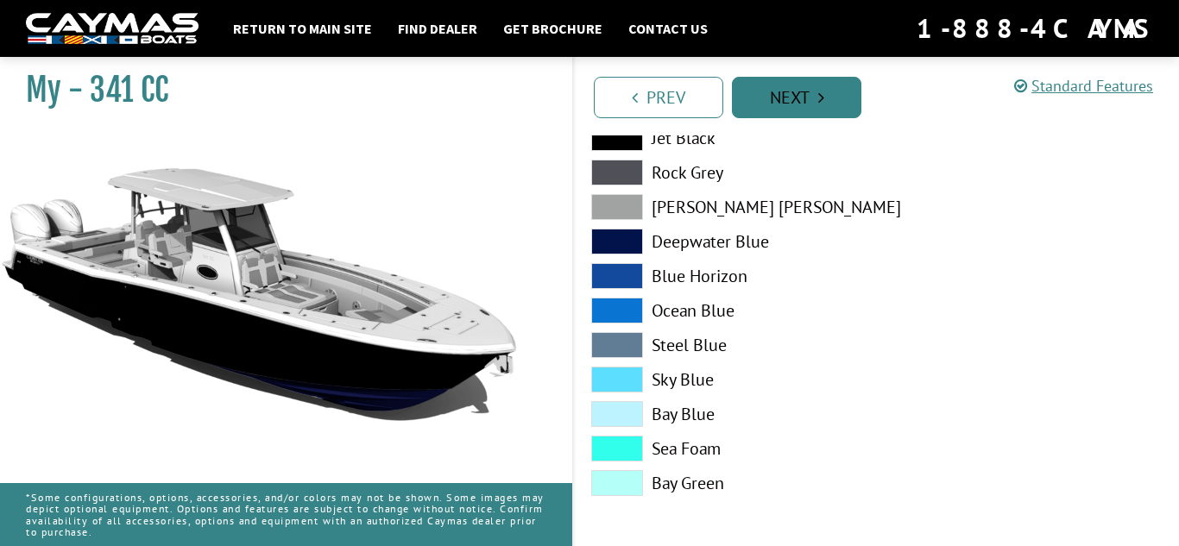
click at [816, 79] on link "Next" at bounding box center [796, 97] width 129 height 41
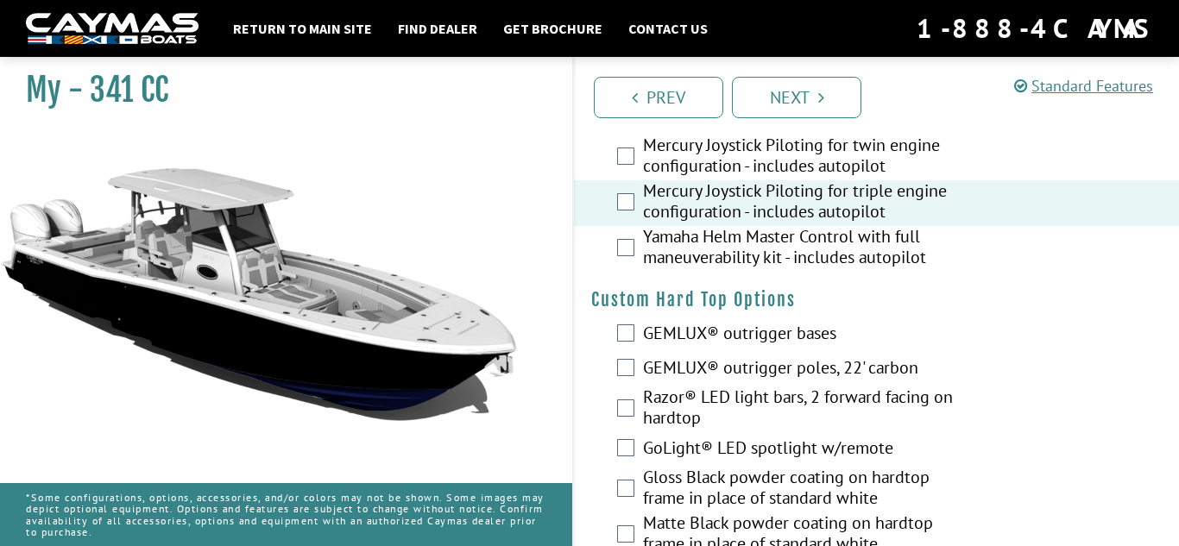
scroll to position [106, 0]
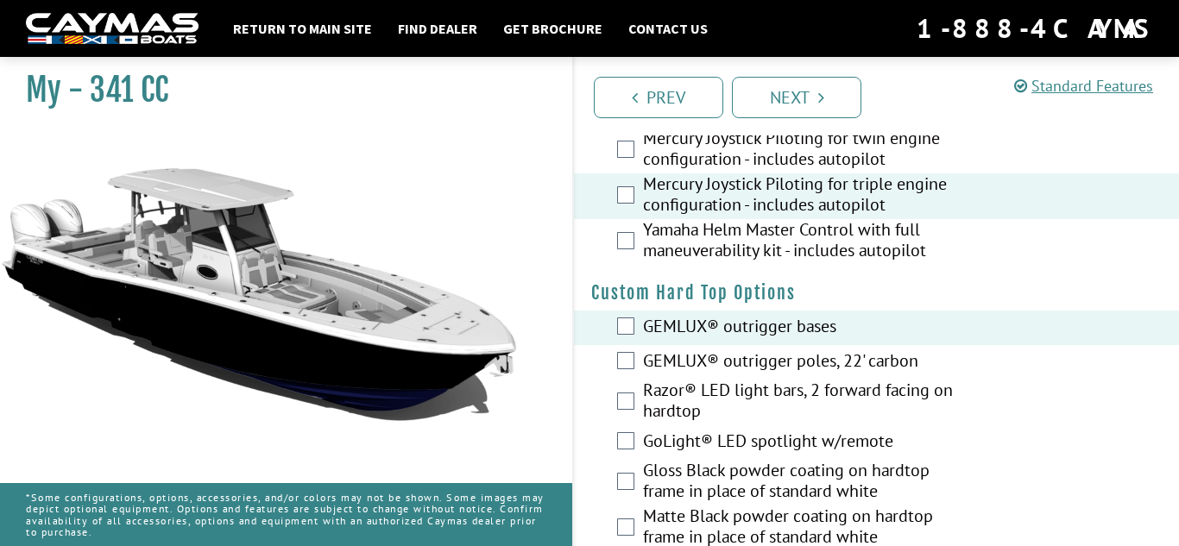
click at [626, 370] on div "GEMLUX® outrigger poles, 22' carbon" at bounding box center [876, 362] width 605 height 35
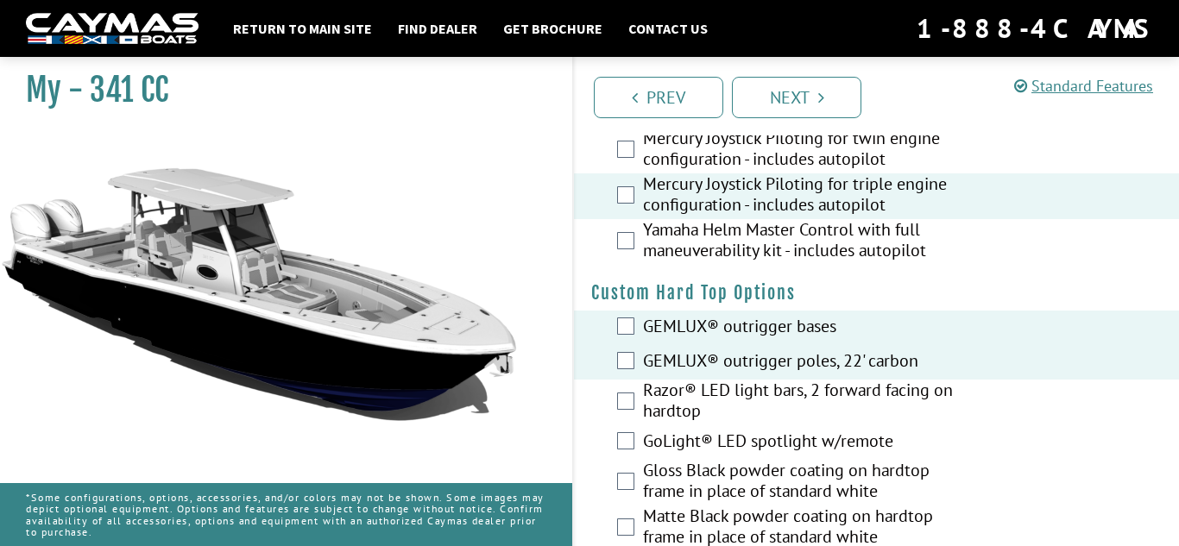
click at [621, 312] on div "GEMLUX® outrigger bases" at bounding box center [876, 328] width 605 height 35
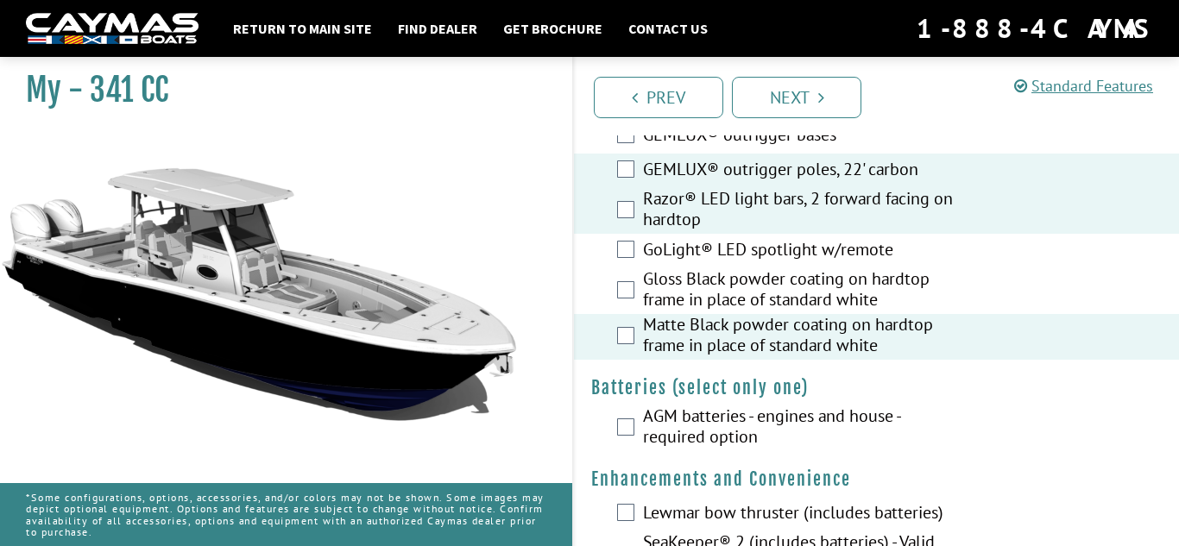
scroll to position [303, 0]
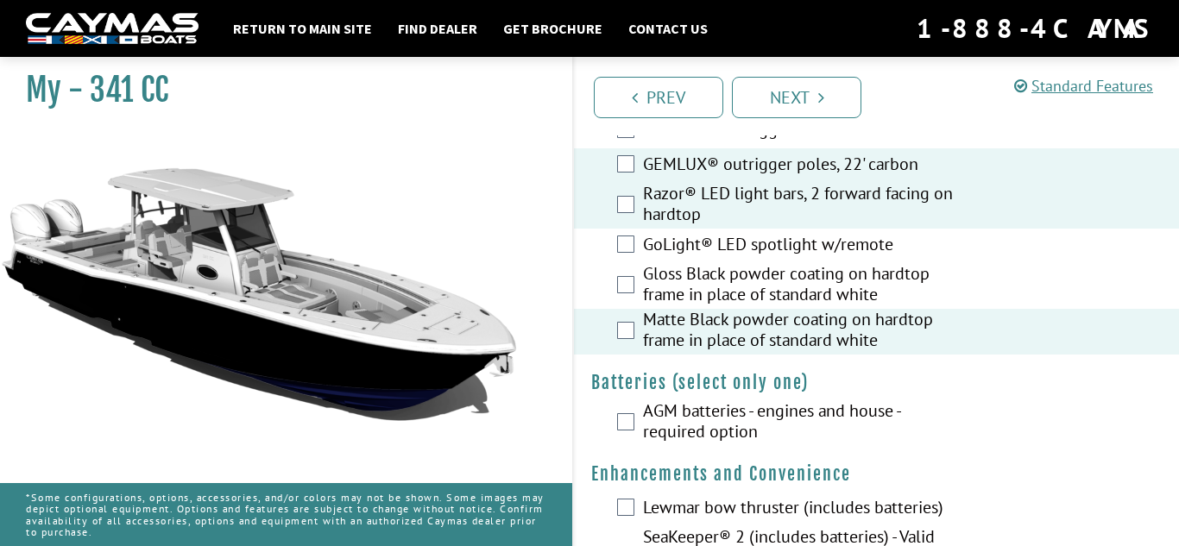
click at [626, 431] on div "AGM batteries - engines and house - required option" at bounding box center [876, 423] width 605 height 46
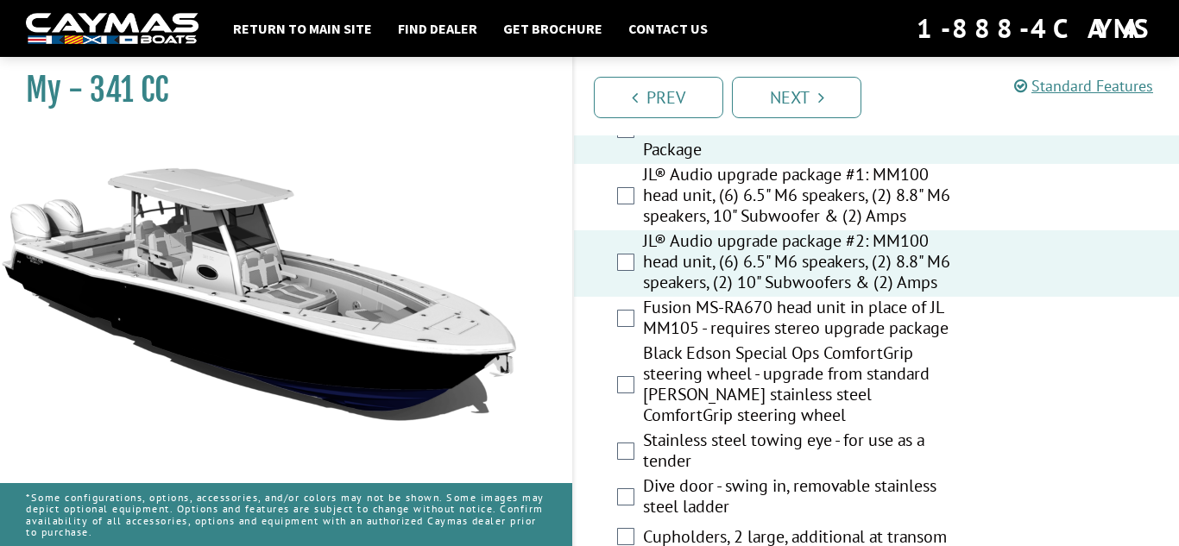
scroll to position [800, 0]
click at [623, 393] on div "Black Edson Special Ops ComfortGrip steering wheel - upgrade from standard [PER…" at bounding box center [876, 384] width 605 height 87
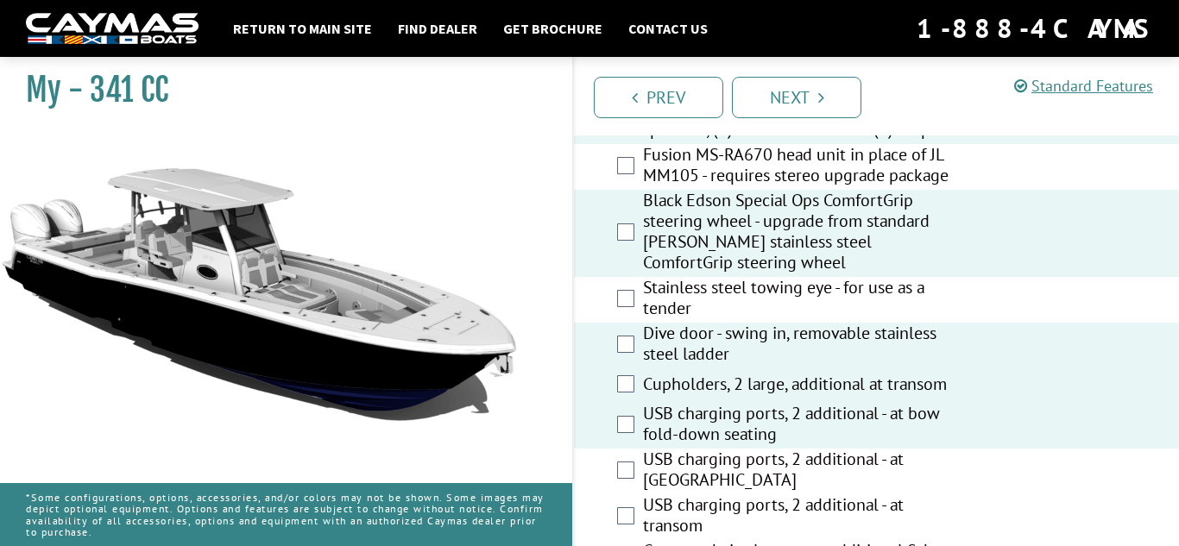
scroll to position [953, 0]
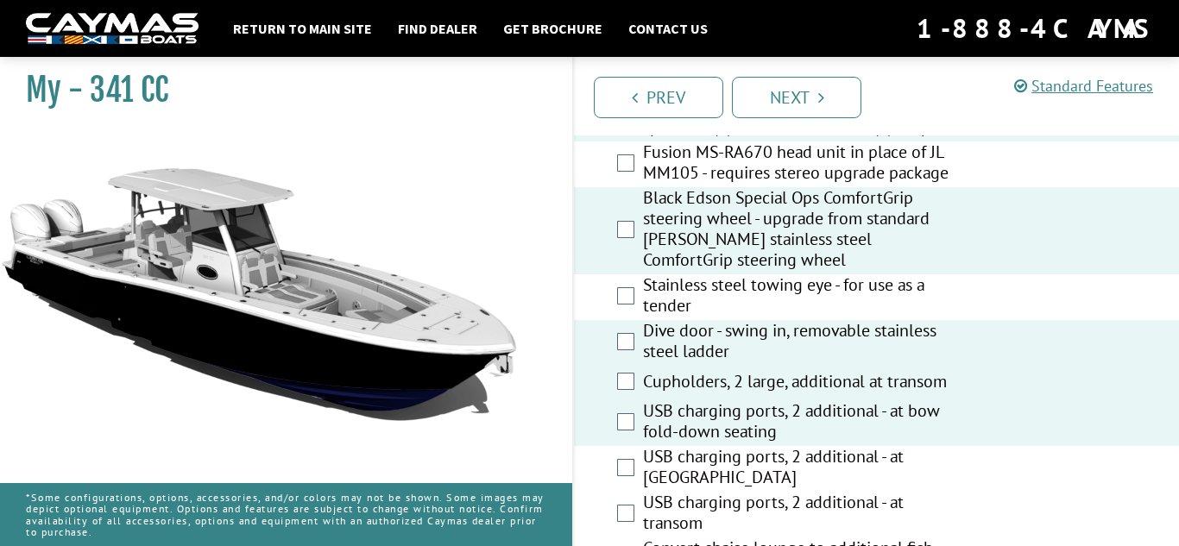
click at [627, 457] on div "USB charging ports, 2 additional - at [GEOGRAPHIC_DATA]" at bounding box center [876, 469] width 605 height 46
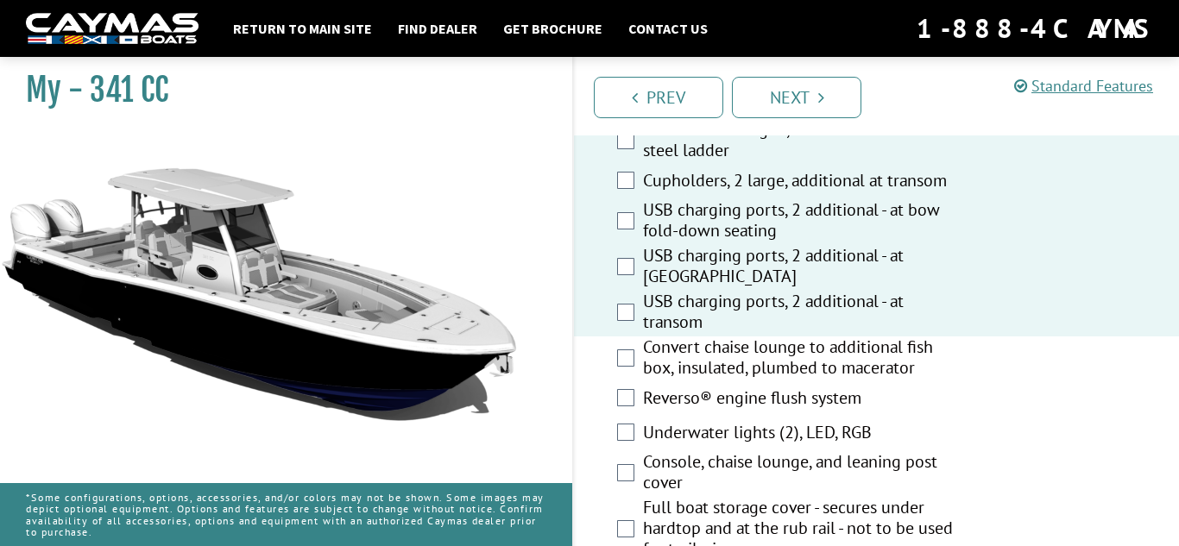
scroll to position [1157, 0]
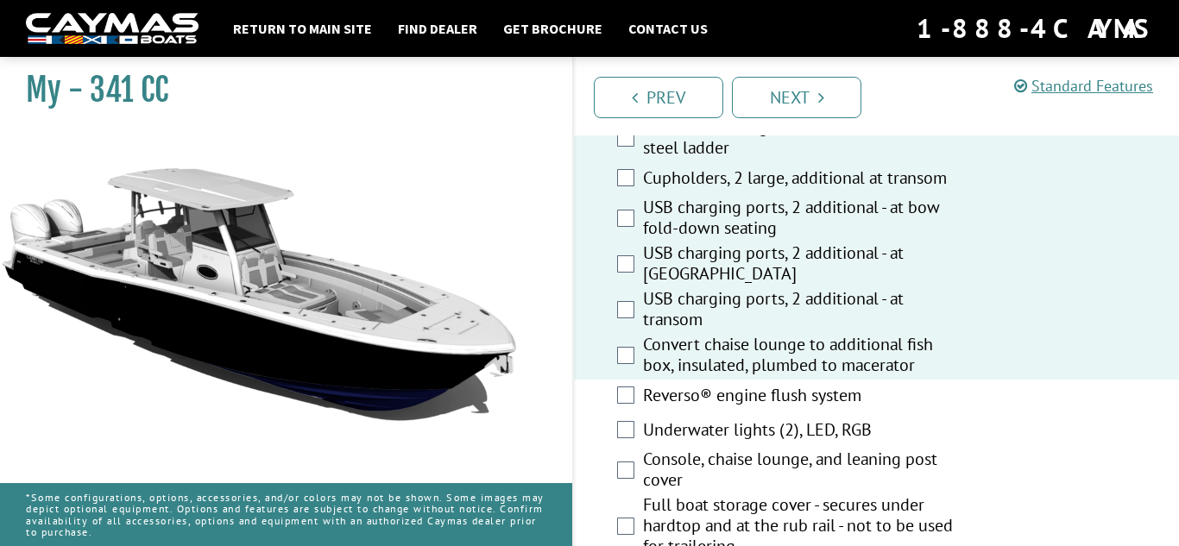
click at [629, 404] on div "Reverso® engine flush system" at bounding box center [876, 397] width 605 height 35
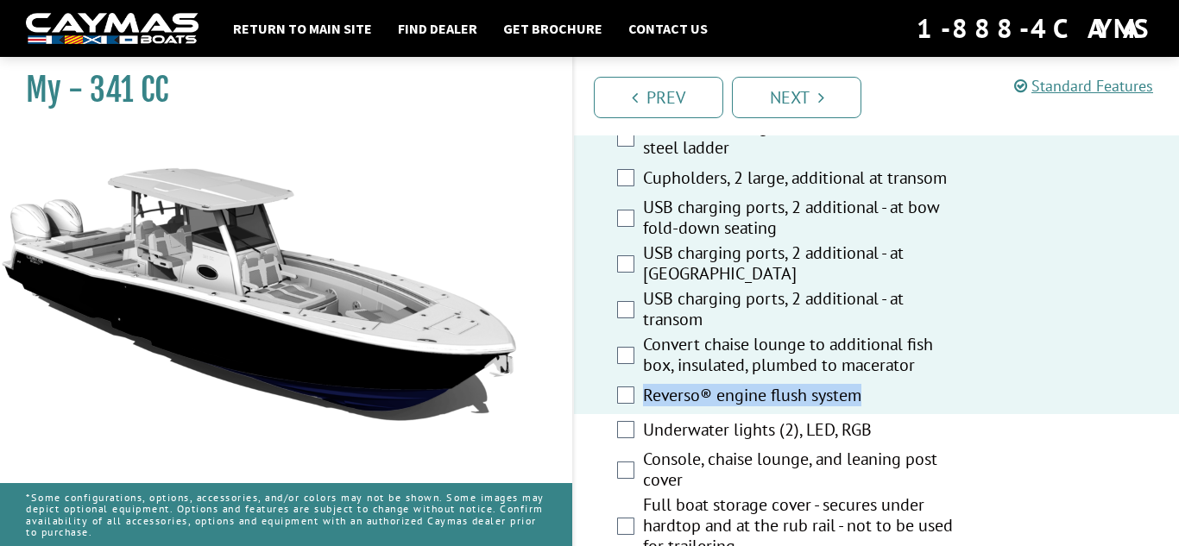
drag, startPoint x: 645, startPoint y: 393, endPoint x: 880, endPoint y: 392, distance: 234.7
click at [880, 392] on label "Reverso® engine flush system" at bounding box center [804, 397] width 322 height 25
copy label "Reverso® engine flush system"
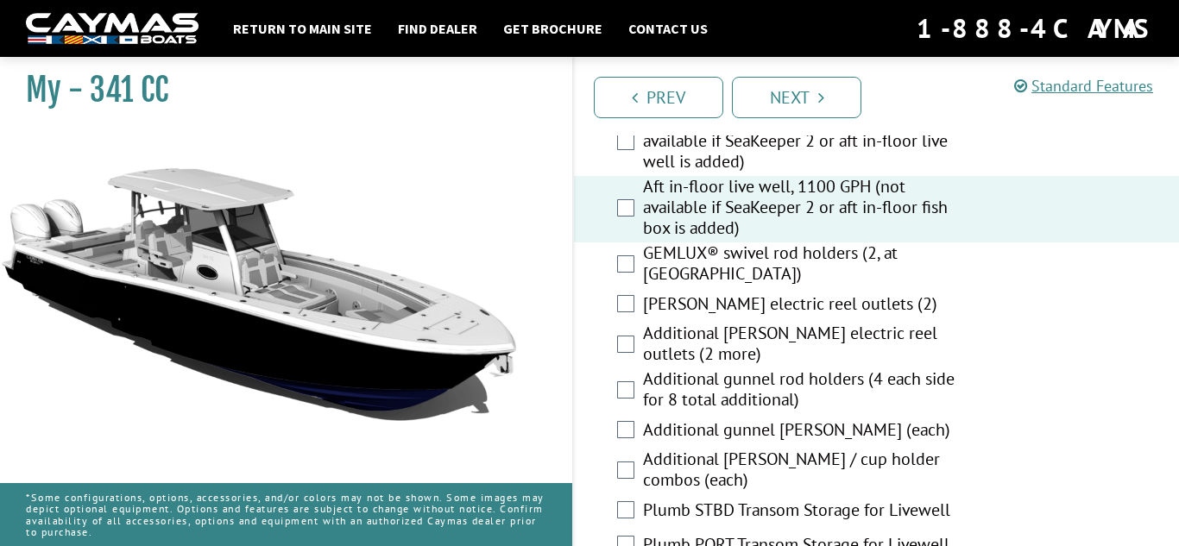
scroll to position [2096, 0]
click at [638, 299] on div "[PERSON_NAME] electric reel outlets (2)" at bounding box center [876, 303] width 605 height 35
